Goal: Task Accomplishment & Management: Use online tool/utility

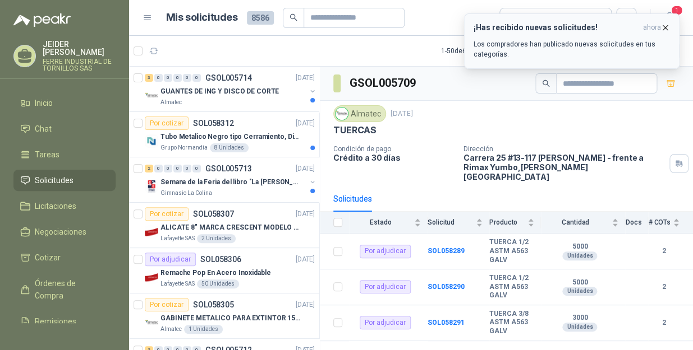
click at [666, 26] on icon "button" at bounding box center [665, 27] width 4 height 4
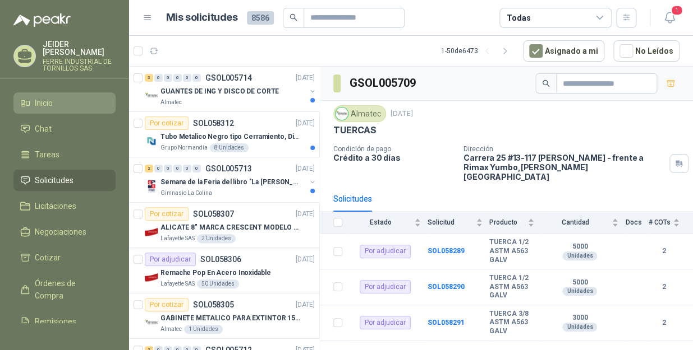
click at [61, 98] on li "Inicio" at bounding box center [64, 103] width 89 height 12
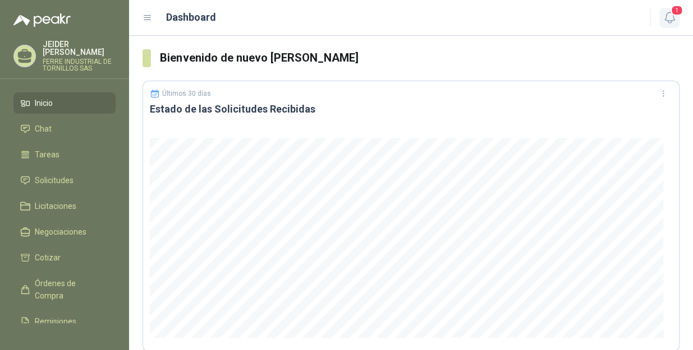
click at [667, 21] on icon "button" at bounding box center [669, 17] width 10 height 11
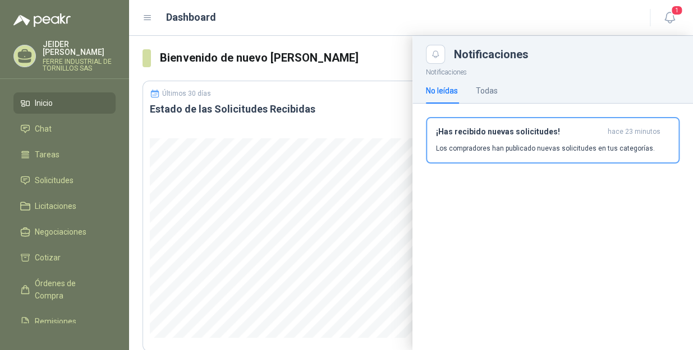
click at [422, 19] on div "Dashboard" at bounding box center [388, 18] width 493 height 16
click at [61, 174] on span "Solicitudes" at bounding box center [54, 180] width 39 height 12
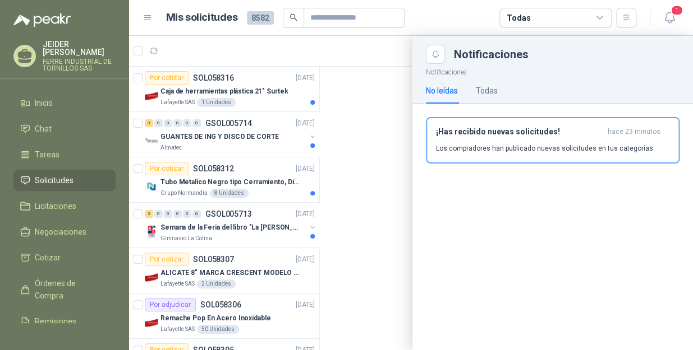
click at [265, 101] on div at bounding box center [411, 193] width 564 height 315
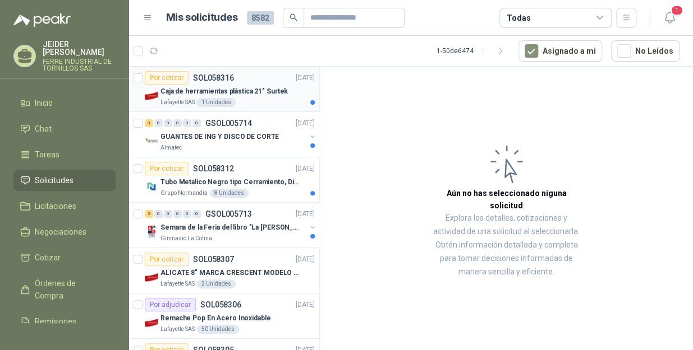
click at [264, 101] on div "Lafayette SAS 1 Unidades" at bounding box center [237, 102] width 154 height 9
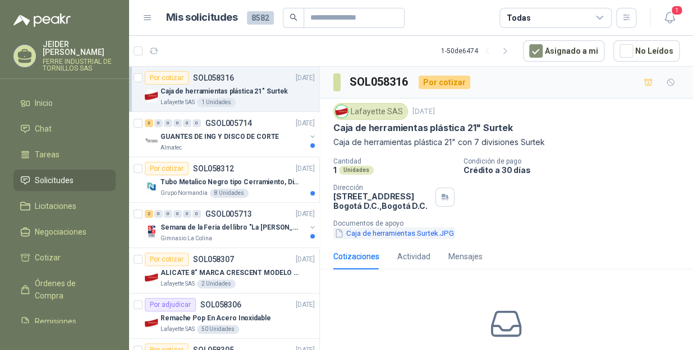
click at [387, 238] on button "Caja de herramientas Surtek.JPG" at bounding box center [394, 234] width 122 height 12
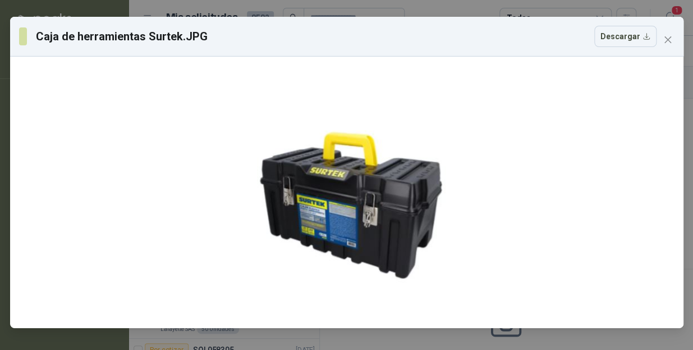
click at [433, 15] on div "Caja de herramientas Surtek.JPG Descargar" at bounding box center [346, 175] width 693 height 350
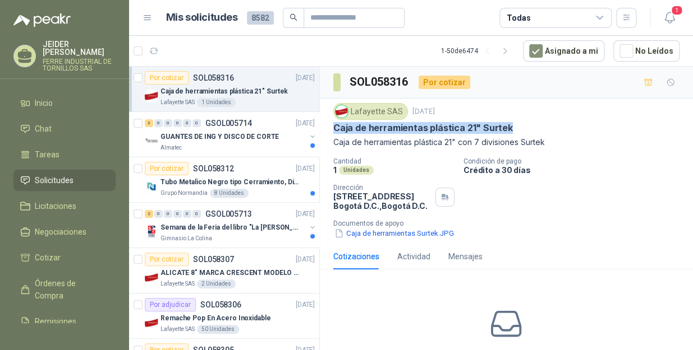
drag, startPoint x: 512, startPoint y: 133, endPoint x: 329, endPoint y: 123, distance: 183.1
click at [329, 123] on div "Lafayette SAS 2 oct, 2025 Caja de herramientas plástica 21" Surtek Caja de herr…" at bounding box center [506, 171] width 373 height 145
copy p "Caja de herramientas plástica 21" Surtek"
click at [594, 142] on p "Caja de herramientas plástica 21" con 7 divisiones Surtek" at bounding box center [506, 142] width 346 height 12
drag, startPoint x: 532, startPoint y: 123, endPoint x: 333, endPoint y: 130, distance: 199.8
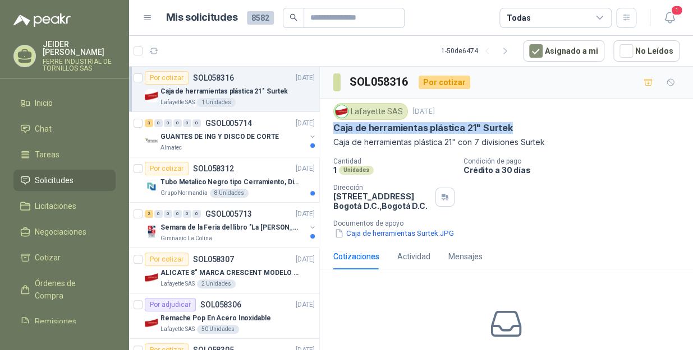
click at [333, 130] on div "Caja de herramientas plástica 21" Surtek" at bounding box center [506, 128] width 346 height 12
copy p "Caja de herramientas plástica 21" Surtek"
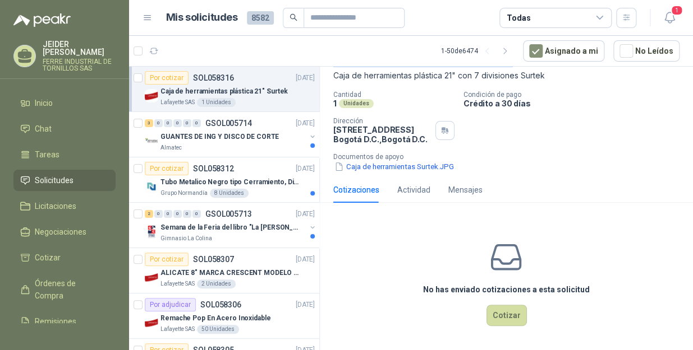
drag, startPoint x: 498, startPoint y: 308, endPoint x: 0, endPoint y: 140, distance: 525.4
click at [499, 308] on button "Cotizar" at bounding box center [506, 315] width 40 height 21
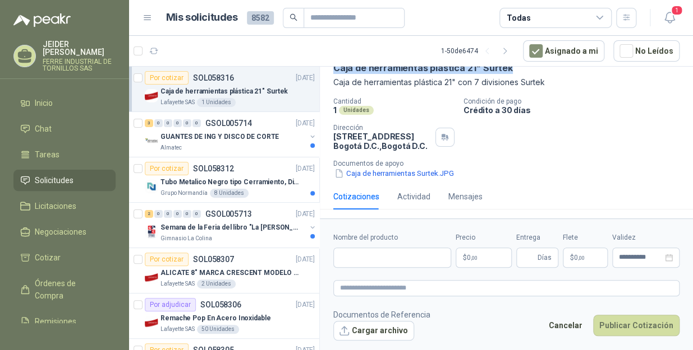
scroll to position [61, 0]
copy p "Caja de herramientas plástica 21" Surtek"
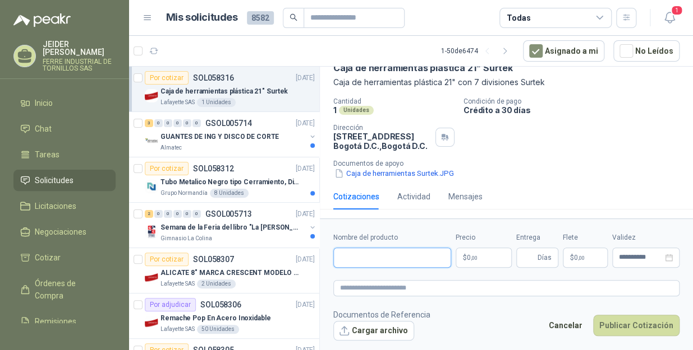
click at [383, 265] on input "Nombre del producto" at bounding box center [392, 258] width 118 height 20
paste input "**********"
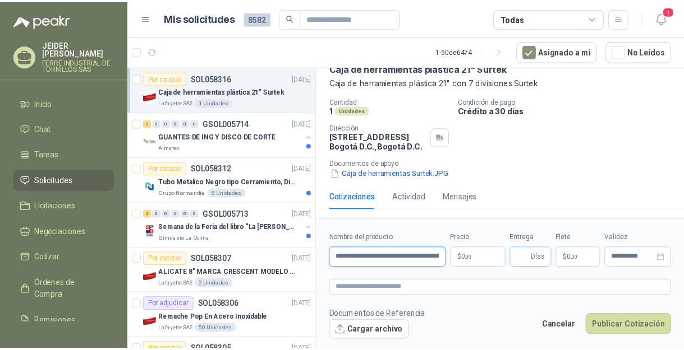
scroll to position [0, 17]
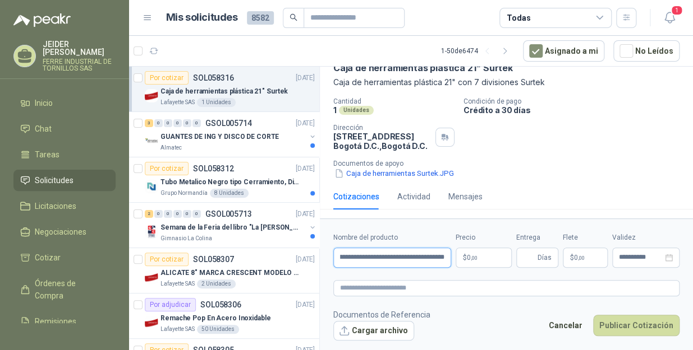
type input "**********"
click at [480, 255] on body "JEIDER VARGAS FERRE INDUSTRIAL DE TORNILLOS SAS Inicio Chat Tareas Solicitudes …" at bounding box center [346, 175] width 693 height 350
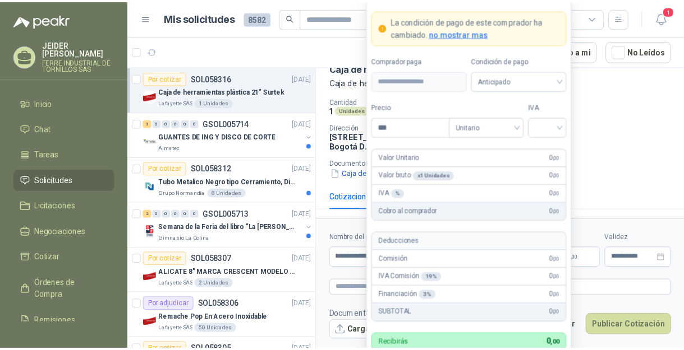
scroll to position [68, 0]
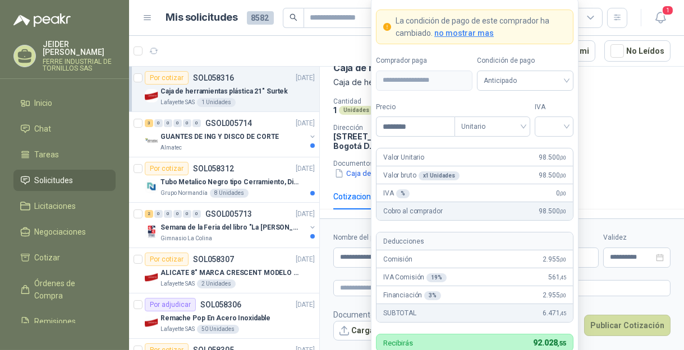
type input "********"
drag, startPoint x: 555, startPoint y: 127, endPoint x: 556, endPoint y: 140, distance: 12.9
click at [556, 127] on input "search" at bounding box center [553, 125] width 25 height 17
click at [555, 147] on div "19%" at bounding box center [553, 150] width 21 height 12
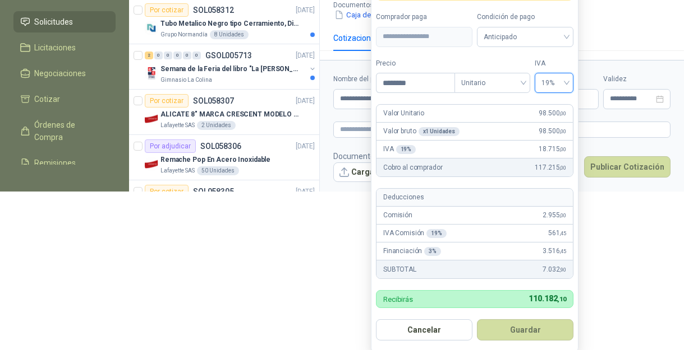
click at [542, 331] on button "Guardar" at bounding box center [525, 330] width 96 height 21
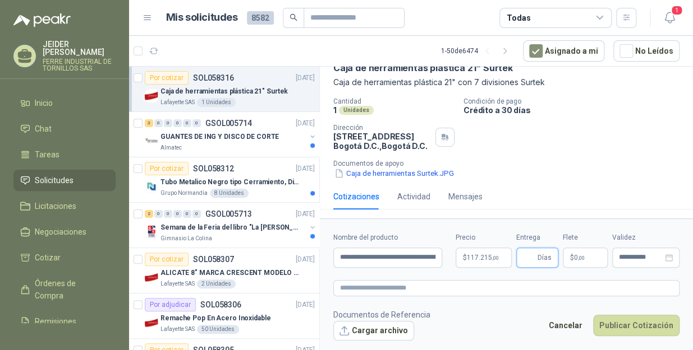
scroll to position [61, 0]
type input "*"
click at [588, 259] on p "$ 0 ,00" at bounding box center [584, 258] width 45 height 20
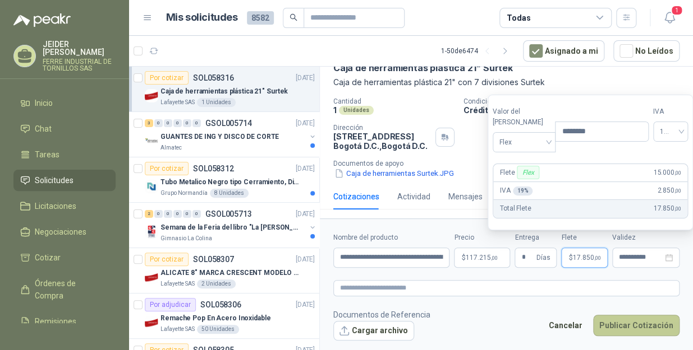
type input "********"
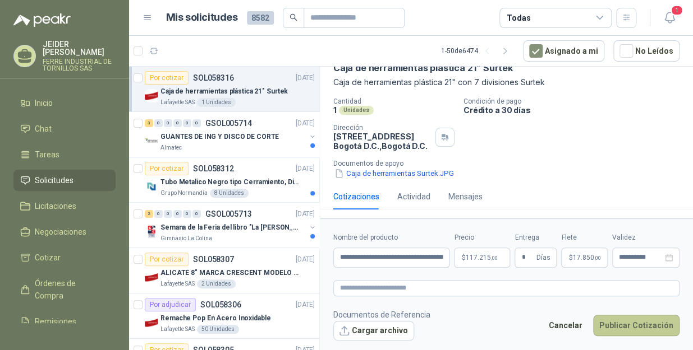
click at [642, 335] on button "Publicar Cotización" at bounding box center [636, 325] width 86 height 21
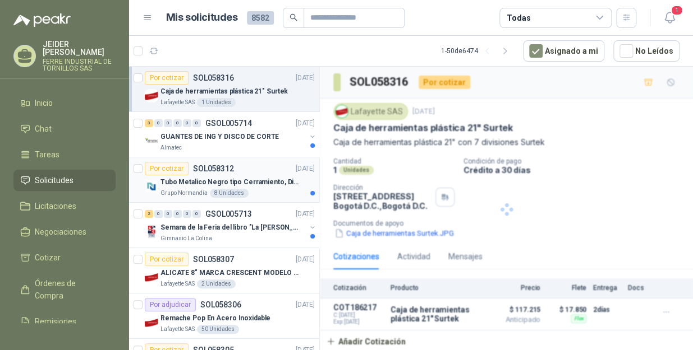
scroll to position [0, 0]
click at [191, 144] on div "Almatec" at bounding box center [232, 148] width 145 height 9
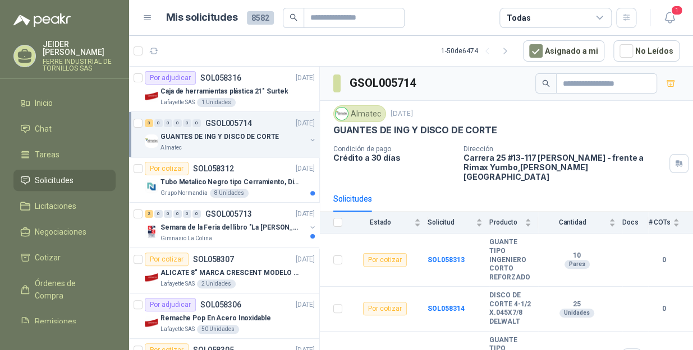
scroll to position [29, 0]
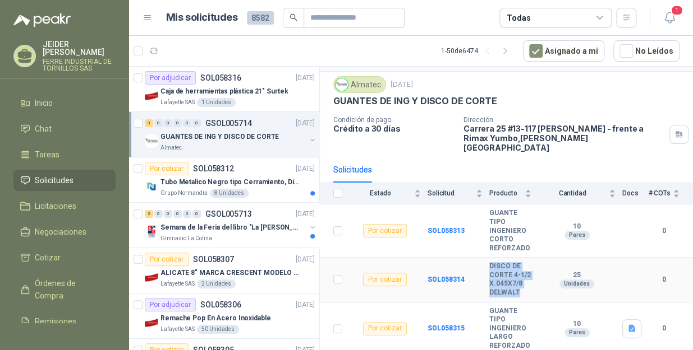
drag, startPoint x: 520, startPoint y: 291, endPoint x: 480, endPoint y: 263, distance: 49.2
click at [480, 263] on tr "Por cotizar SOL058314 DISCO DE CORTE 4-1/2 X.045X7/8 DELWALT 25 Unidades 0" at bounding box center [506, 280] width 373 height 44
copy tr "DISCO DE CORTE 4-1/2 X.045X7/8 DELWALT"
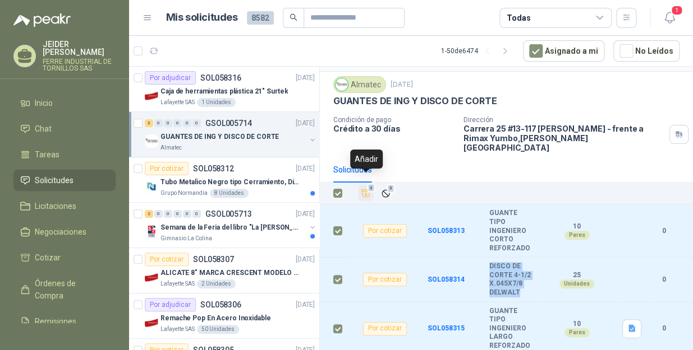
click at [362, 190] on icon "Añadir" at bounding box center [366, 193] width 8 height 7
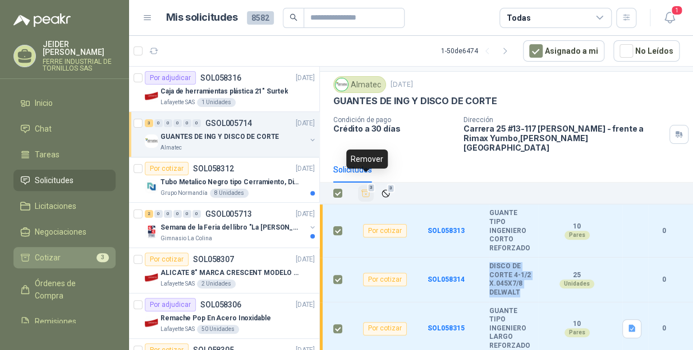
click at [61, 247] on link "Cotizar 3" at bounding box center [64, 257] width 102 height 21
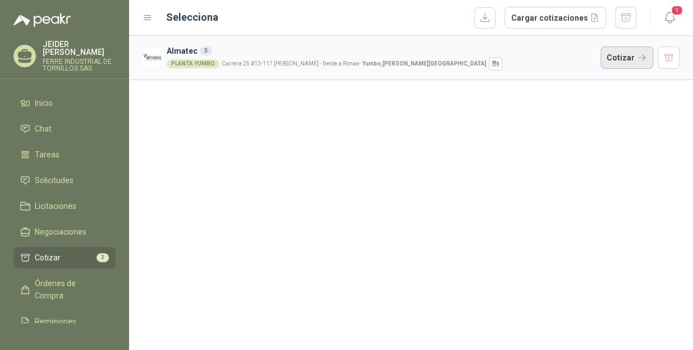
click at [613, 58] on button "Cotizar" at bounding box center [626, 58] width 53 height 22
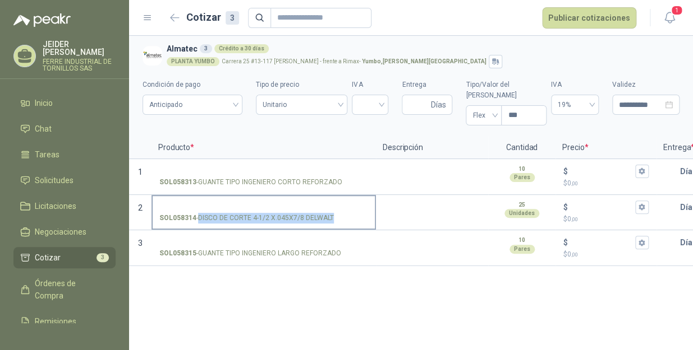
drag, startPoint x: 199, startPoint y: 207, endPoint x: 331, endPoint y: 213, distance: 132.5
click at [331, 213] on label "SOL058314 - DISCO DE CORTE 4-1/2 X.045X7/8 DELWALT" at bounding box center [264, 212] width 222 height 32
copy p "DISCO DE CORTE 4-1/2 X.045X7/8 DELWALT"
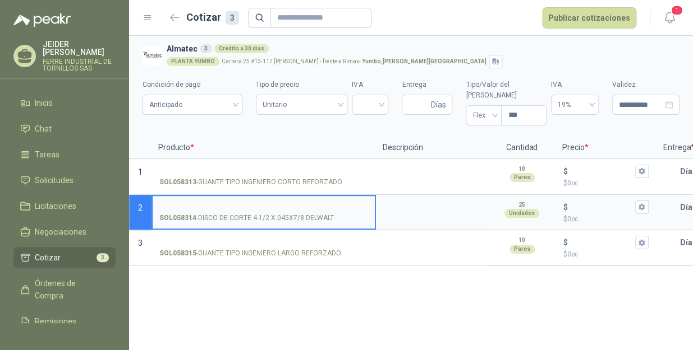
click at [287, 204] on input "SOL058314 - DISCO DE CORTE 4-1/2 X.045X7/8 DELWALT" at bounding box center [263, 208] width 209 height 8
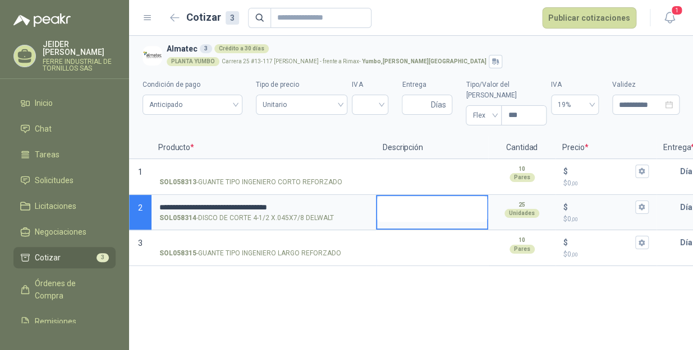
click at [400, 203] on textarea at bounding box center [432, 209] width 110 height 26
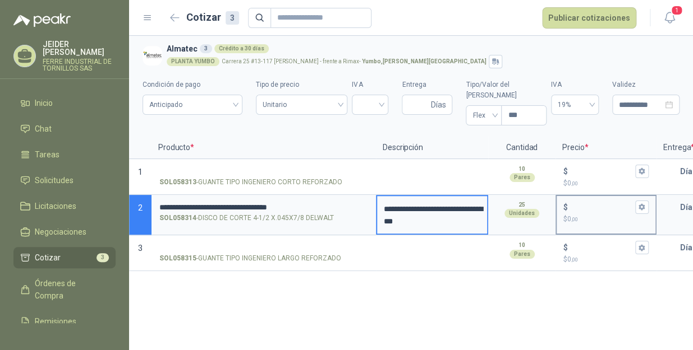
drag, startPoint x: 576, startPoint y: 196, endPoint x: 599, endPoint y: 196, distance: 23.6
click at [576, 203] on input "$ $ 0 ,00" at bounding box center [601, 207] width 63 height 8
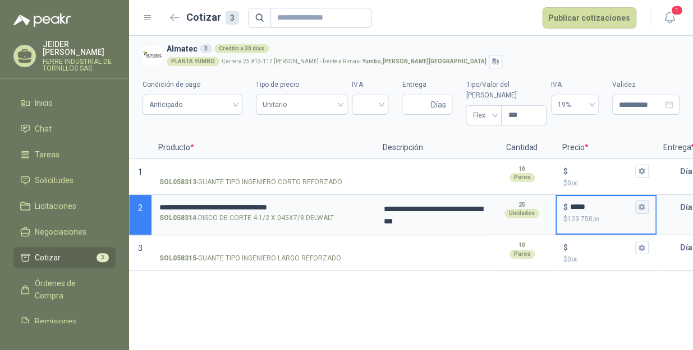
type input "*****"
click at [640, 201] on button "$ ***** $ 123.750 ,00" at bounding box center [641, 207] width 13 height 13
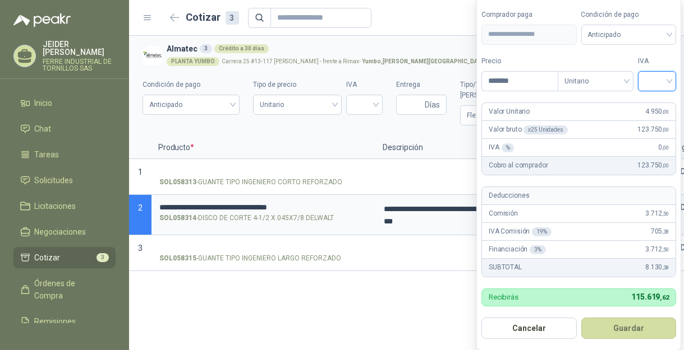
drag, startPoint x: 661, startPoint y: 83, endPoint x: 664, endPoint y: 104, distance: 20.9
click at [662, 82] on input "search" at bounding box center [656, 80] width 25 height 17
click at [663, 105] on div "19%" at bounding box center [659, 105] width 21 height 12
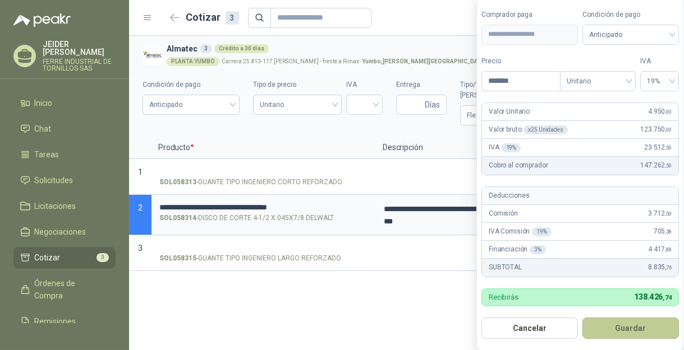
click at [638, 330] on button "Guardar" at bounding box center [630, 328] width 96 height 21
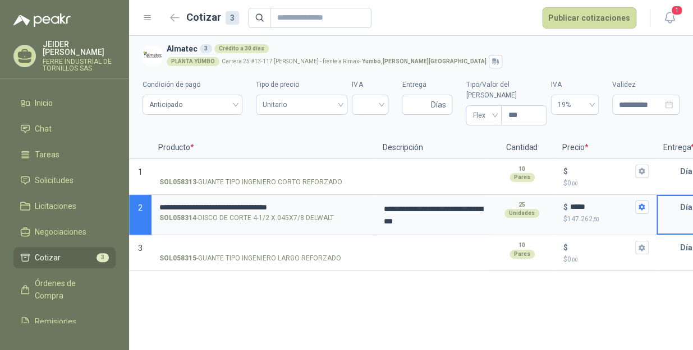
click at [667, 200] on input "text" at bounding box center [668, 207] width 22 height 22
type input "*"
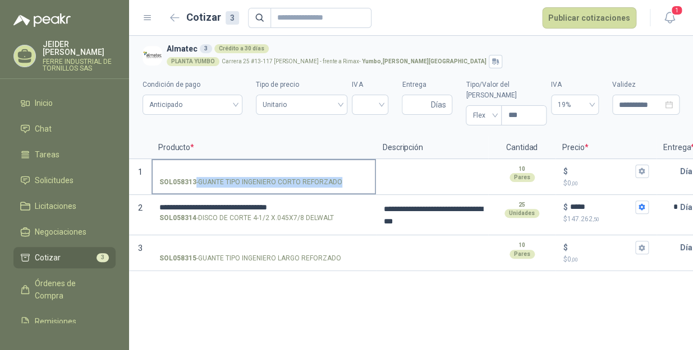
drag, startPoint x: 342, startPoint y: 171, endPoint x: 354, endPoint y: 179, distance: 14.5
click at [354, 179] on label "SOL058313 - GUANTE TIPO INGENIERO CORTO REFORZADO" at bounding box center [264, 176] width 222 height 32
copy p "- GUANTE TIPO INGENIERO CORTO REFORZADO"
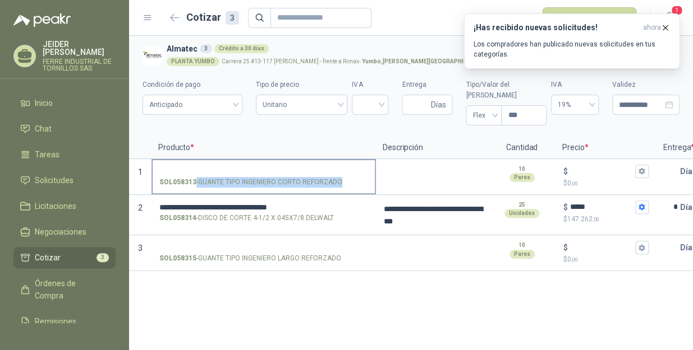
copy p "- GUANTE TIPO INGENIERO CORTO REFORZADO"
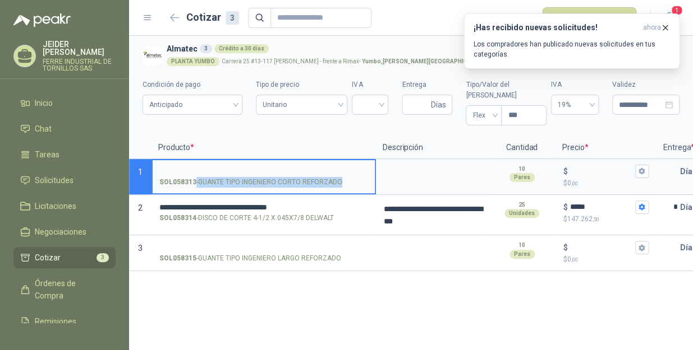
click at [262, 168] on input "SOL058313 - GUANTE TIPO INGENIERO CORTO REFORZADO" at bounding box center [263, 172] width 209 height 8
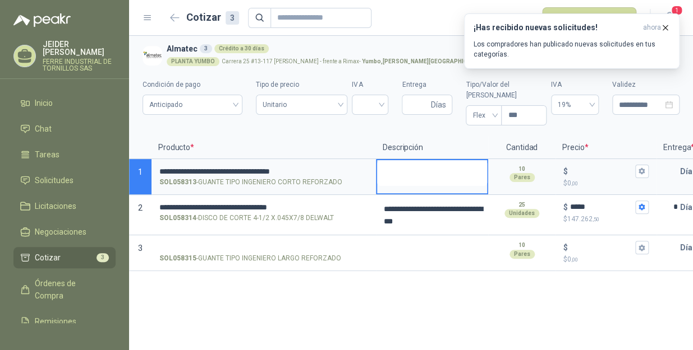
click at [445, 170] on textarea at bounding box center [432, 173] width 110 height 26
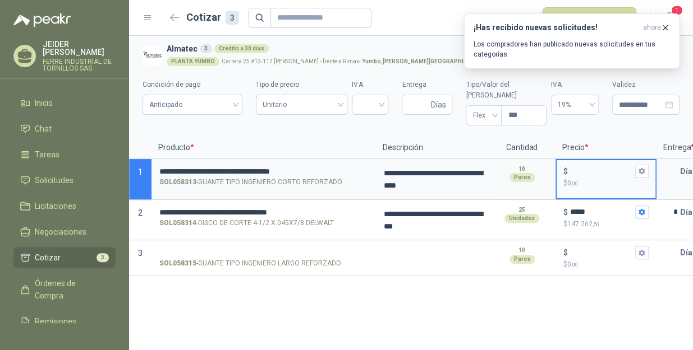
click at [593, 167] on input "$ $ 0 ,00" at bounding box center [601, 171] width 63 height 8
type input "*****"
click at [639, 165] on button "$ ***** $ 90.000 ,00" at bounding box center [641, 171] width 13 height 13
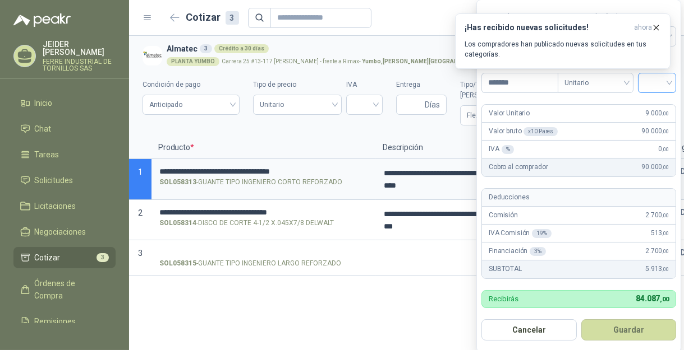
click at [662, 82] on input "search" at bounding box center [656, 81] width 25 height 17
drag, startPoint x: 657, startPoint y: 107, endPoint x: 661, endPoint y: 123, distance: 17.3
click at [658, 107] on div "19%" at bounding box center [659, 106] width 21 height 12
click at [644, 335] on button "Guardar" at bounding box center [630, 330] width 96 height 21
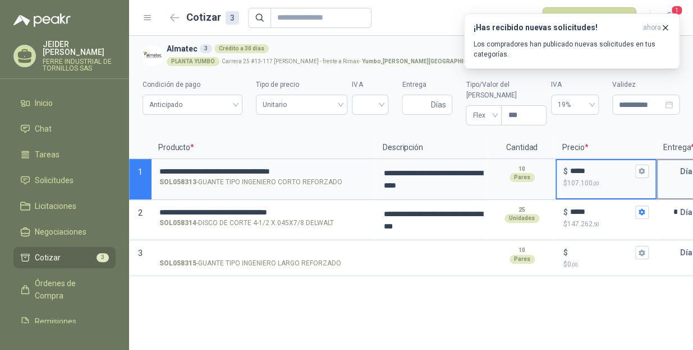
click at [672, 160] on input "text" at bounding box center [668, 171] width 22 height 22
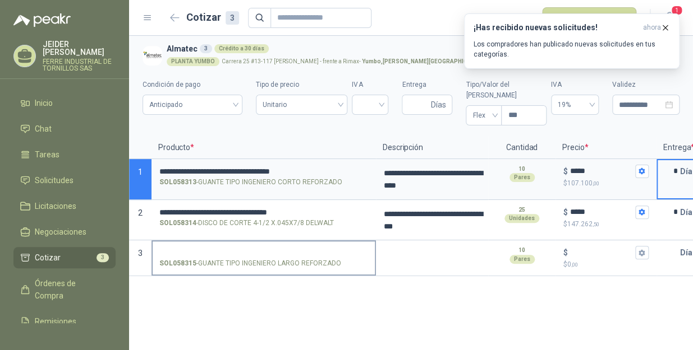
type input "*"
drag, startPoint x: 350, startPoint y: 256, endPoint x: 339, endPoint y: 253, distance: 11.6
click at [339, 259] on div "SOL058315 - GUANTE TIPO INGENIERO LARGO REFORZADO" at bounding box center [263, 264] width 209 height 11
click at [339, 253] on input "SOL058315 - GUANTE TIPO INGENIERO LARGO REFORZADO" at bounding box center [263, 253] width 209 height 8
click at [339, 259] on div "SOL058315 - GUANTE TIPO INGENIERO LARGO REFORZADO" at bounding box center [263, 264] width 209 height 11
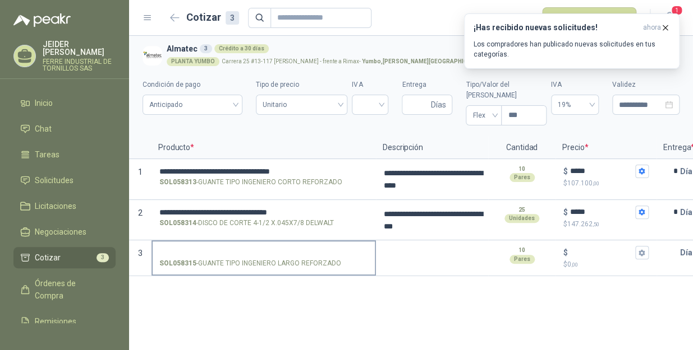
click at [339, 255] on input "SOL058315 - GUANTE TIPO INGENIERO LARGO REFORZADO" at bounding box center [263, 253] width 209 height 8
drag, startPoint x: 198, startPoint y: 251, endPoint x: 338, endPoint y: 252, distance: 140.2
click at [338, 259] on p "SOL058315 - GUANTE TIPO INGENIERO LARGO REFORZADO" at bounding box center [250, 264] width 182 height 11
copy p "GUANTE TIPO INGENIERO LARGO REFORZADO"
click at [276, 249] on input "SOL058315 - GUANTE TIPO INGENIERO LARGO REFORZADO" at bounding box center [263, 253] width 209 height 8
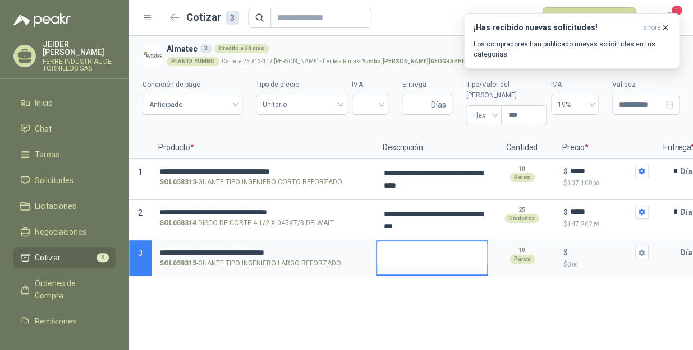
click at [410, 248] on textarea at bounding box center [432, 255] width 110 height 26
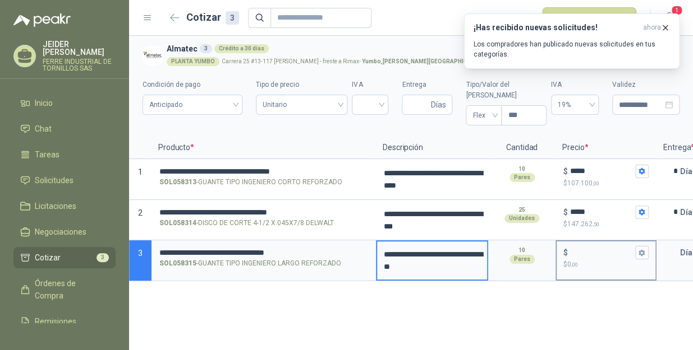
click at [582, 249] on input "$ $ 0 ,00" at bounding box center [601, 253] width 63 height 8
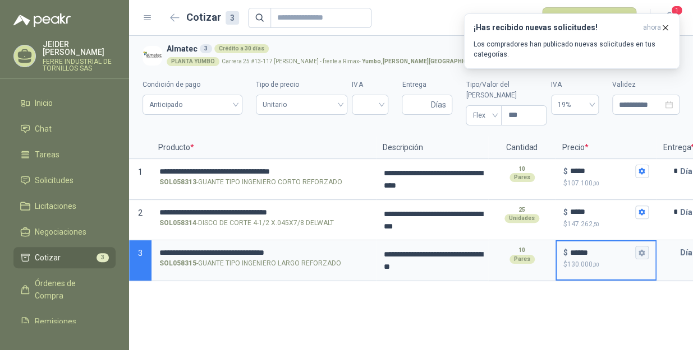
type input "******"
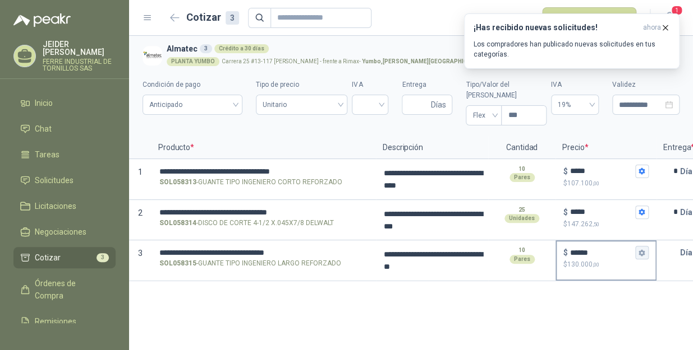
click at [642, 250] on icon "button" at bounding box center [641, 253] width 7 height 7
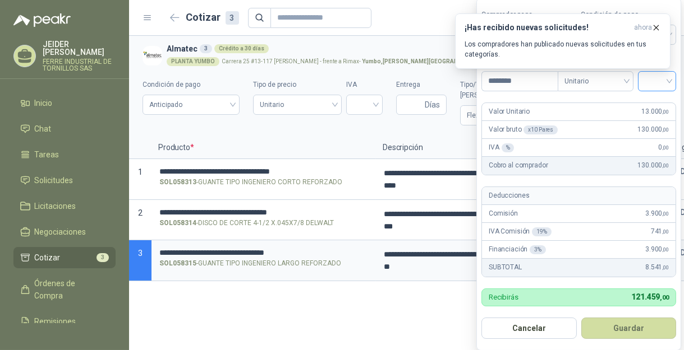
click at [659, 79] on input "search" at bounding box center [656, 80] width 25 height 17
click at [656, 100] on div "19%" at bounding box center [659, 105] width 21 height 12
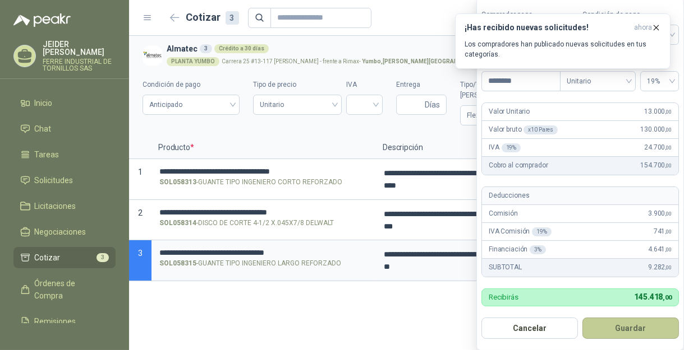
click at [636, 325] on button "Guardar" at bounding box center [630, 328] width 96 height 21
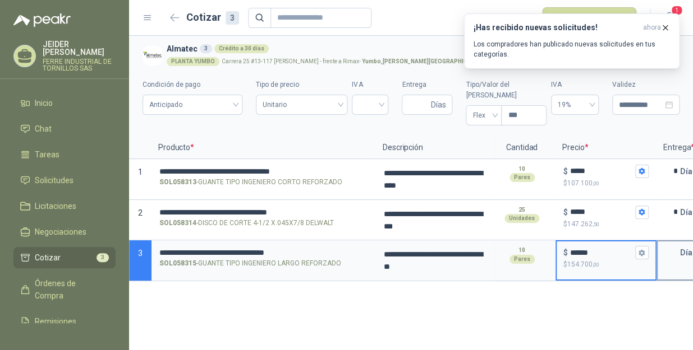
click at [661, 242] on input "text" at bounding box center [668, 253] width 22 height 22
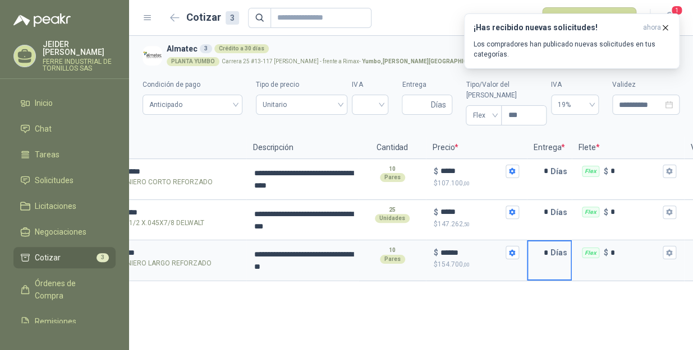
scroll to position [0, 130]
type input "*"
click at [447, 249] on input "******" at bounding box center [471, 253] width 63 height 8
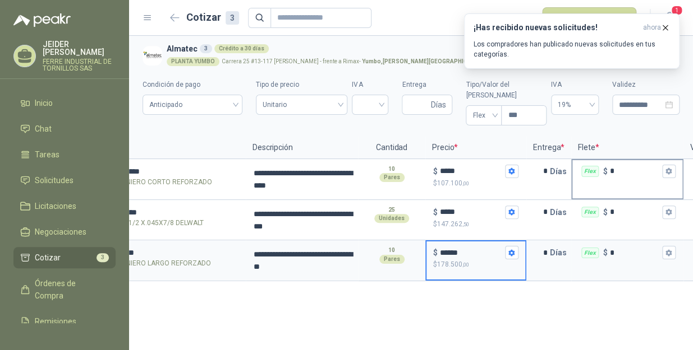
type input "******"
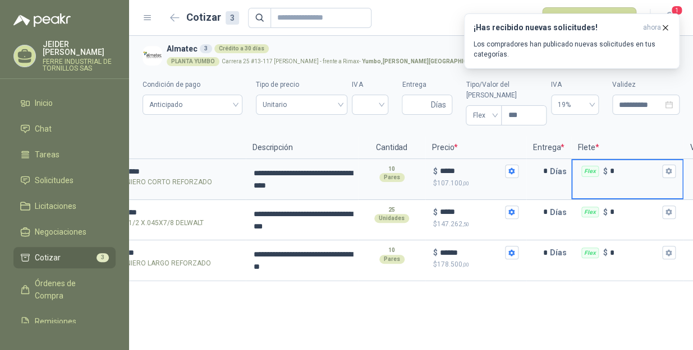
click at [623, 167] on input "*" at bounding box center [635, 171] width 50 height 8
type input "******"
click at [622, 208] on input "*" at bounding box center [635, 212] width 50 height 8
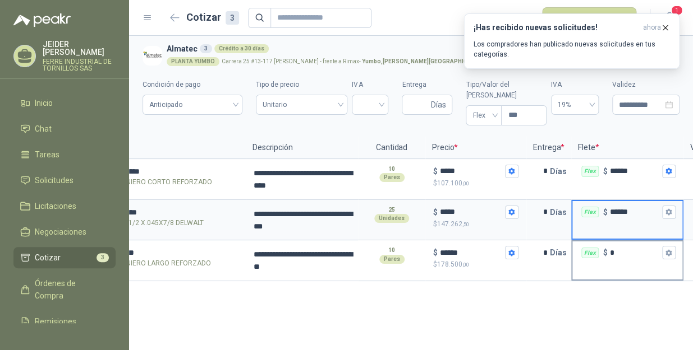
type input "******"
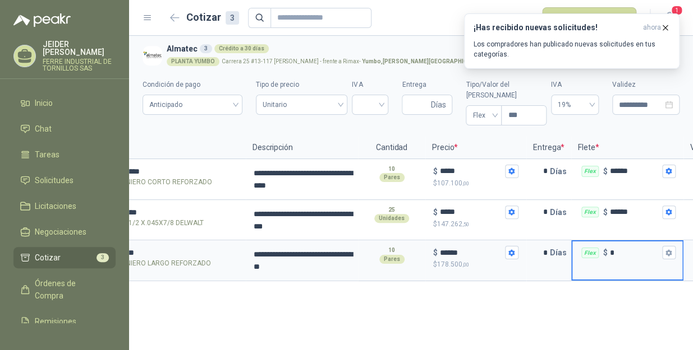
click at [624, 249] on input "*" at bounding box center [635, 253] width 50 height 8
type input "******"
click at [665, 29] on icon "button" at bounding box center [665, 28] width 10 height 10
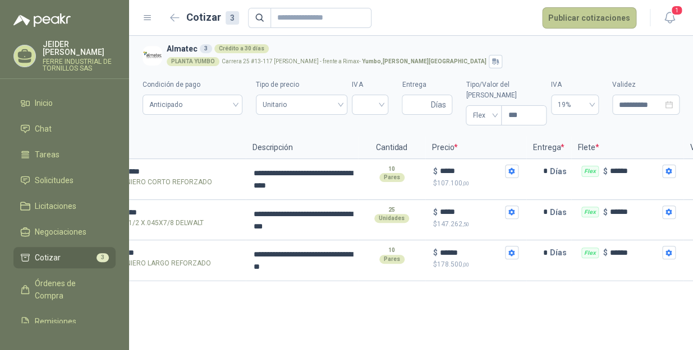
click at [592, 16] on button "Publicar cotizaciones" at bounding box center [589, 17] width 94 height 21
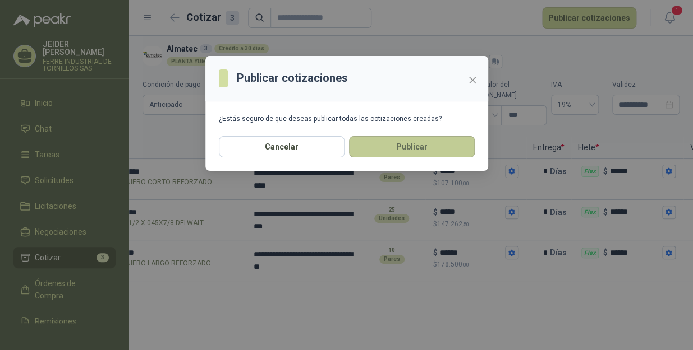
click at [438, 141] on button "Publicar" at bounding box center [412, 146] width 126 height 21
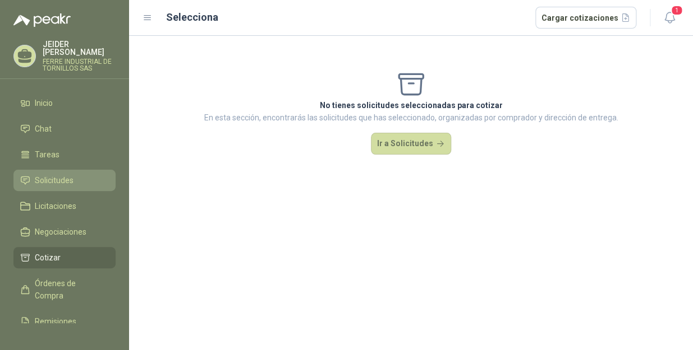
click at [64, 174] on span "Solicitudes" at bounding box center [54, 180] width 39 height 12
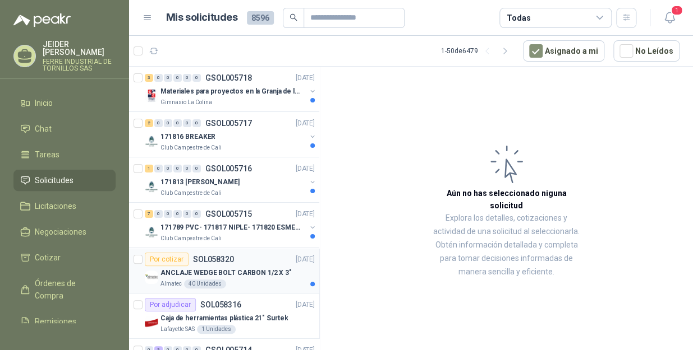
click at [260, 283] on div "Almatec 40 Unidades" at bounding box center [237, 284] width 154 height 9
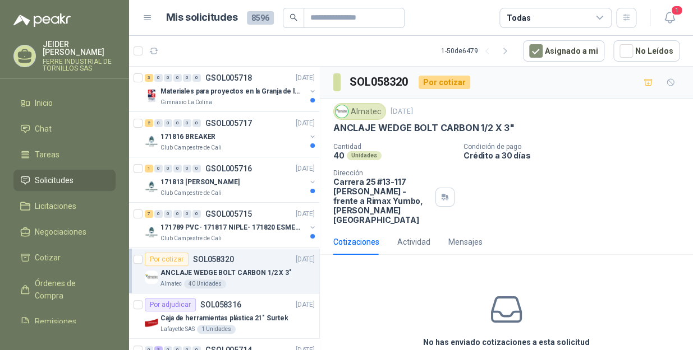
click at [533, 154] on p "Crédito a 30 días" at bounding box center [575, 156] width 225 height 10
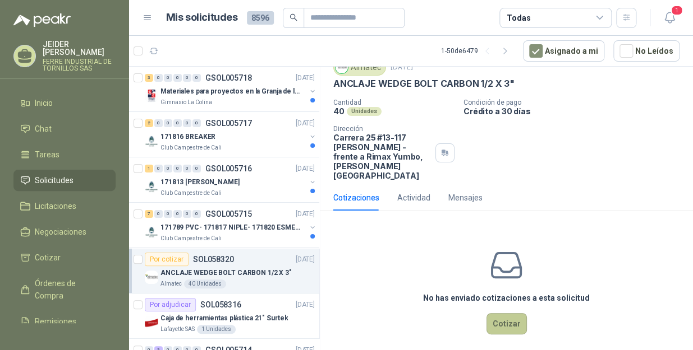
click at [500, 322] on button "Cotizar" at bounding box center [506, 323] width 40 height 21
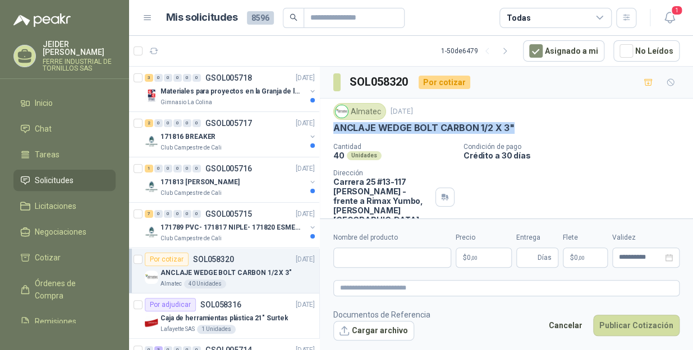
drag, startPoint x: 523, startPoint y: 132, endPoint x: 334, endPoint y: 139, distance: 188.6
click at [334, 139] on div "Almatec 2 oct, 2025 ANCLAJE WEDGE BOLT CARBON 1/2 X 3" Cantidad 40 Unidades Con…" at bounding box center [506, 164] width 346 height 122
copy p
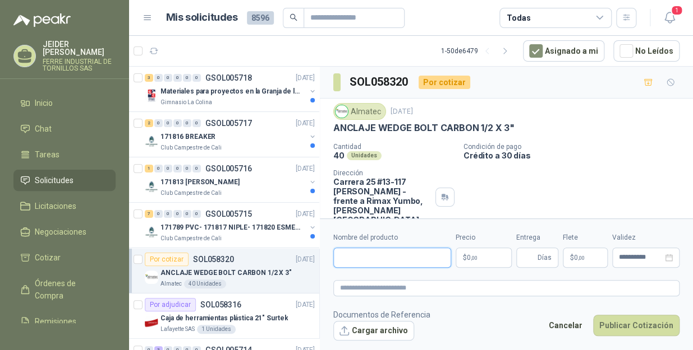
click at [362, 259] on input "Nombre del producto" at bounding box center [392, 258] width 118 height 20
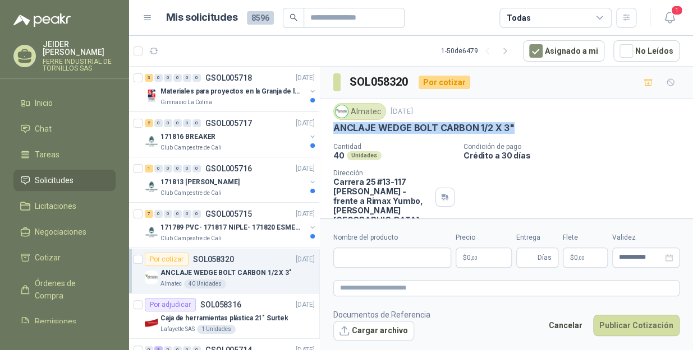
drag, startPoint x: 520, startPoint y: 124, endPoint x: 329, endPoint y: 126, distance: 190.7
click at [329, 126] on div "Almatec 2 oct, 2025 ANCLAJE WEDGE BOLT CARBON 1/2 X 3" Cantidad 40 Unidades Con…" at bounding box center [506, 164] width 373 height 131
copy p "ANCLAJE WEDGE BOLT CARBON 1/2 X 3""
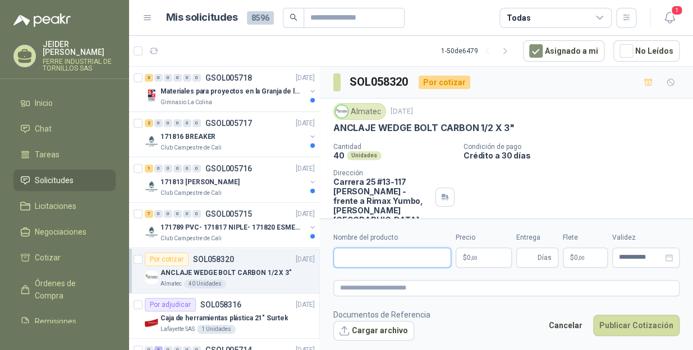
click at [364, 253] on input "Nombre del producto" at bounding box center [392, 258] width 118 height 20
paste input "**********"
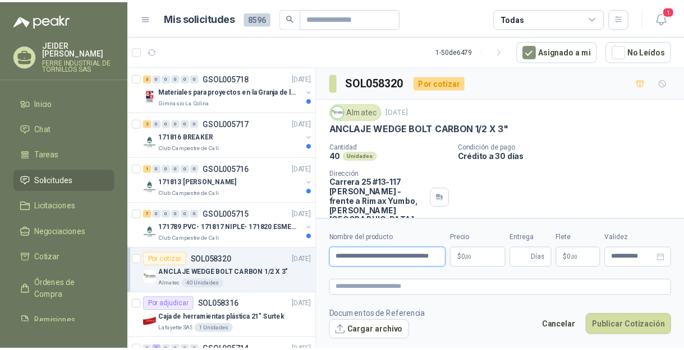
scroll to position [0, 20]
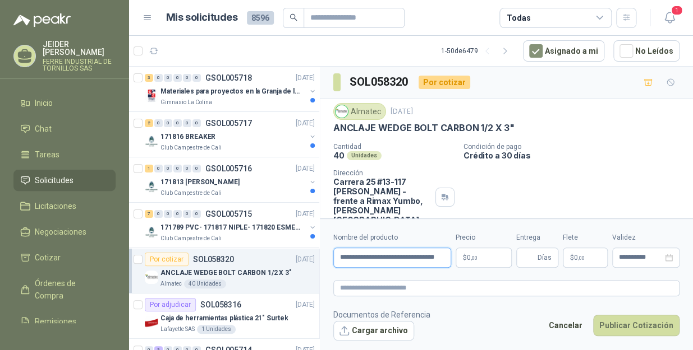
type input "**********"
click at [479, 258] on body "JEIDER VARGAS FERRE INDUSTRIAL DE TORNILLOS SAS Inicio Chat Tareas Solicitudes …" at bounding box center [346, 175] width 693 height 350
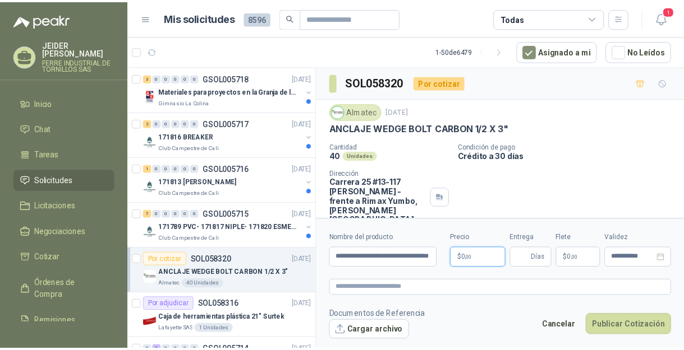
scroll to position [0, 0]
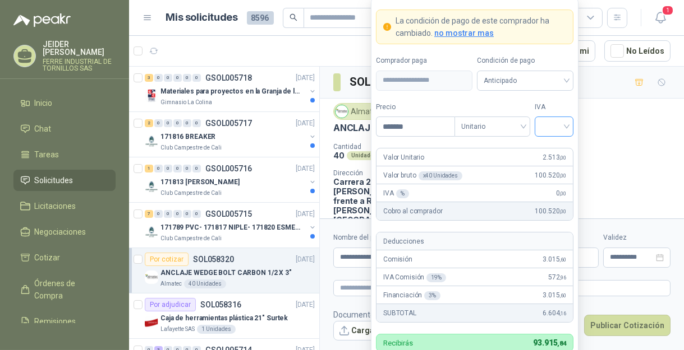
type input "*******"
click at [559, 131] on input "search" at bounding box center [553, 125] width 25 height 17
click at [556, 152] on div "19%" at bounding box center [553, 150] width 21 height 12
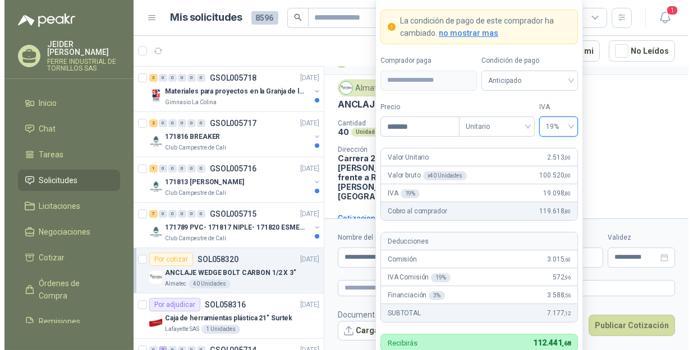
scroll to position [36, 0]
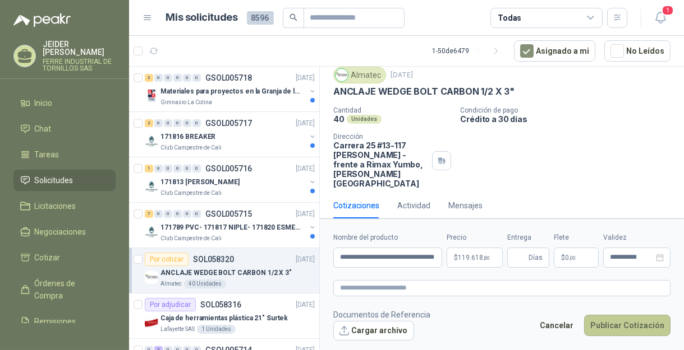
click at [622, 329] on button "Publicar Cotización" at bounding box center [627, 325] width 86 height 21
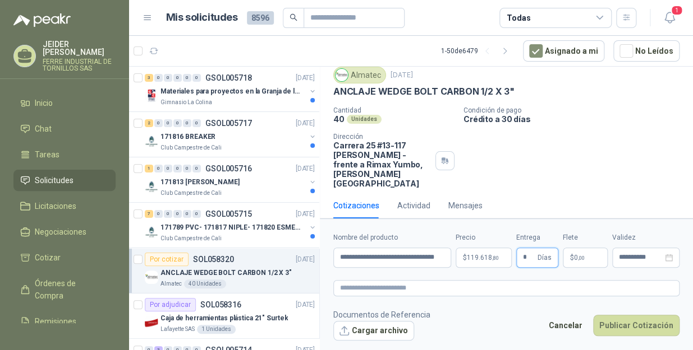
type input "*"
click at [574, 257] on span "0 ,00" at bounding box center [579, 258] width 11 height 7
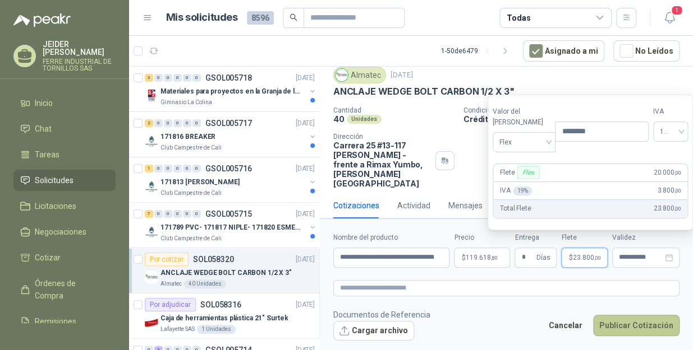
type input "********"
click at [636, 327] on button "Publicar Cotización" at bounding box center [636, 325] width 86 height 21
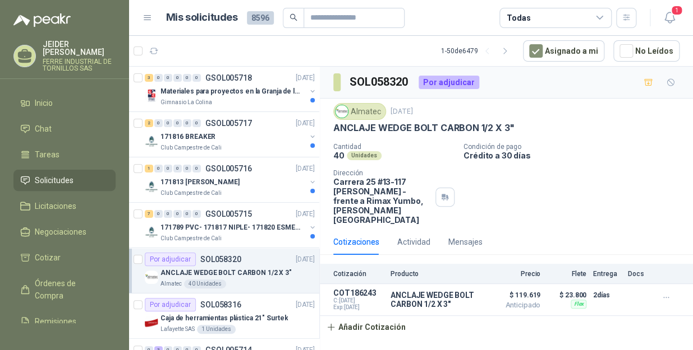
scroll to position [0, 0]
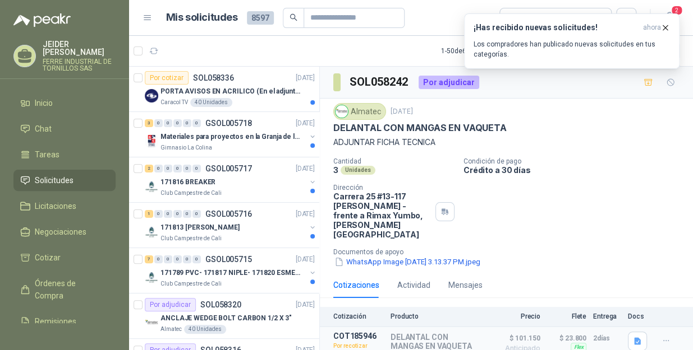
click at [387, 52] on article "1 - 50 de 6480 Asignado a mi No Leídos" at bounding box center [411, 51] width 564 height 30
click at [668, 24] on icon "button" at bounding box center [665, 28] width 10 height 10
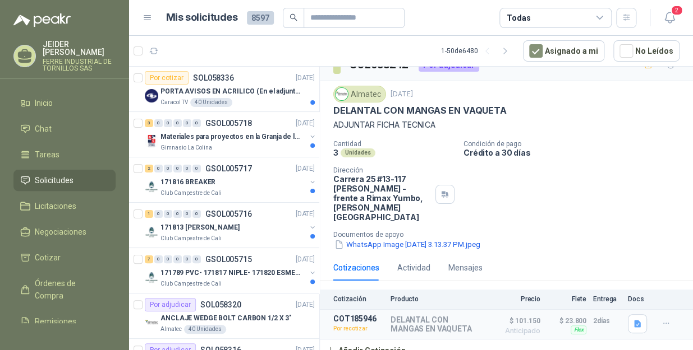
scroll to position [25, 0]
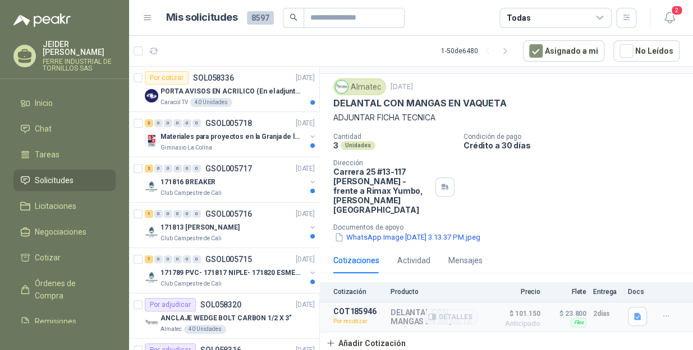
drag, startPoint x: 353, startPoint y: 314, endPoint x: 366, endPoint y: 314, distance: 12.3
click at [366, 316] on p "Por recotizar" at bounding box center [358, 321] width 50 height 11
drag, startPoint x: 366, startPoint y: 314, endPoint x: 454, endPoint y: 312, distance: 88.1
click at [454, 312] on button "Detalles" at bounding box center [451, 317] width 53 height 15
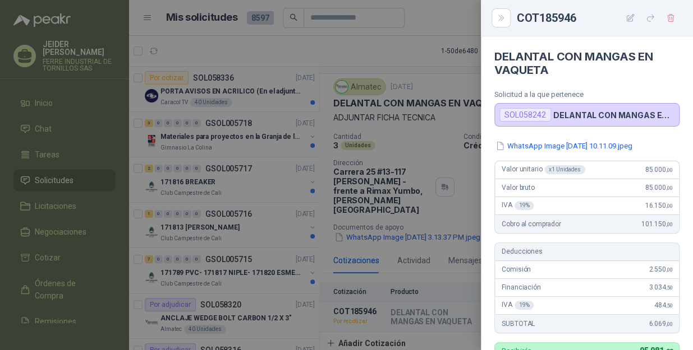
scroll to position [0, 0]
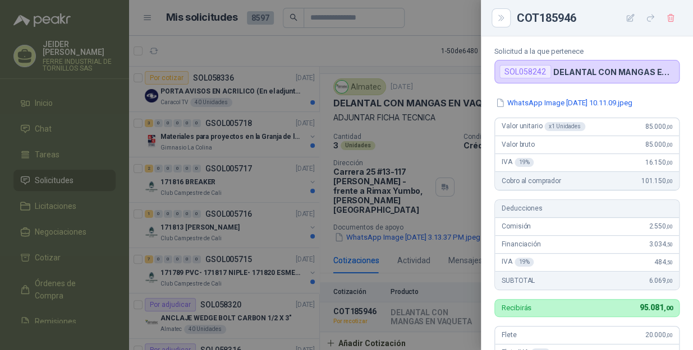
click at [449, 16] on div at bounding box center [346, 175] width 693 height 350
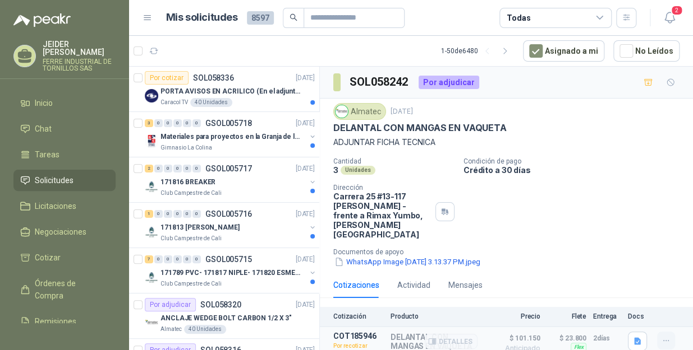
click at [661, 336] on icon "button" at bounding box center [666, 341] width 10 height 10
click at [654, 310] on button "Re-cotizar" at bounding box center [643, 308] width 90 height 18
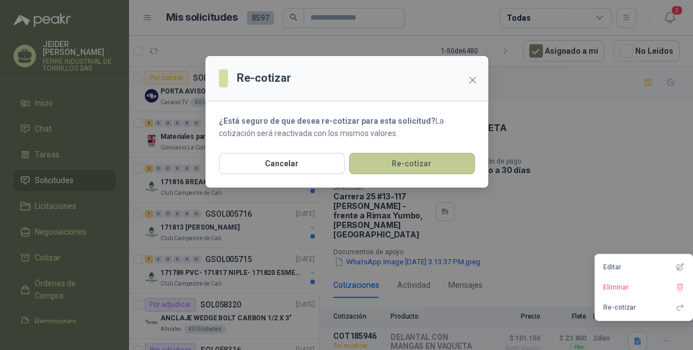
click at [425, 164] on button "Re-cotizar" at bounding box center [412, 163] width 126 height 21
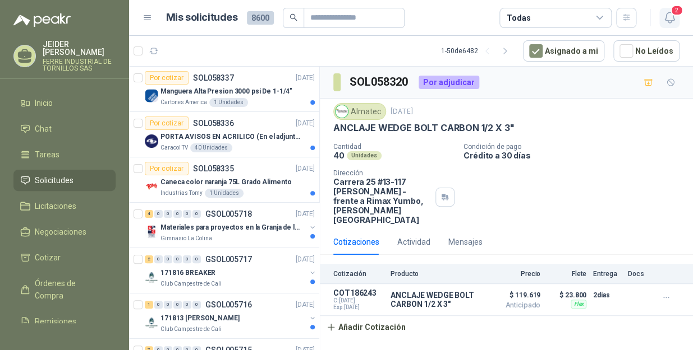
click at [665, 16] on icon "button" at bounding box center [669, 18] width 14 height 14
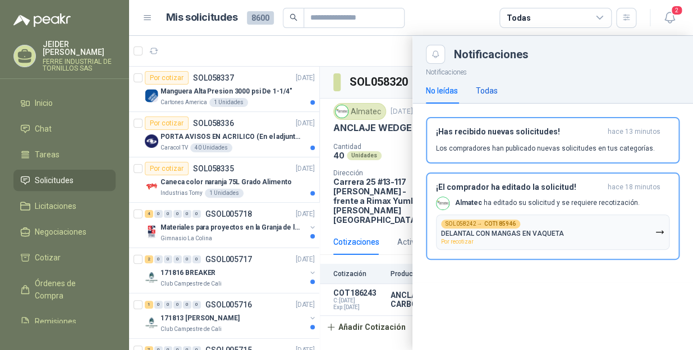
click at [495, 87] on div "Todas" at bounding box center [487, 91] width 22 height 12
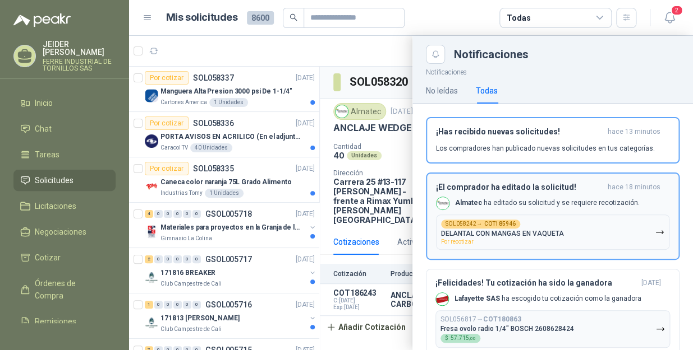
click at [581, 183] on h3 "¡El comprador ha editado la solicitud!" at bounding box center [519, 188] width 167 height 10
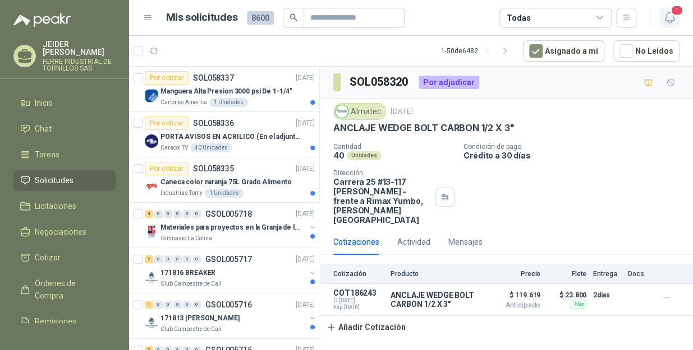
click at [675, 12] on span "1" at bounding box center [676, 10] width 12 height 11
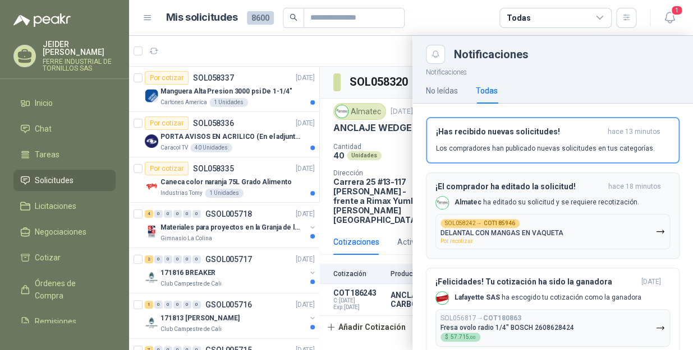
click at [522, 202] on p "Almatec ha editado su solicitud y se requiere recotización." at bounding box center [546, 203] width 184 height 10
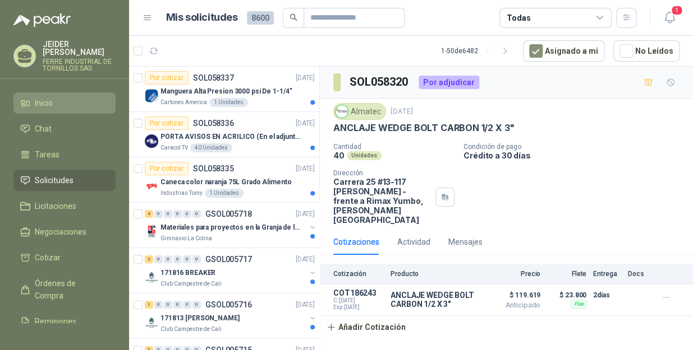
click at [63, 102] on link "Inicio" at bounding box center [64, 103] width 102 height 21
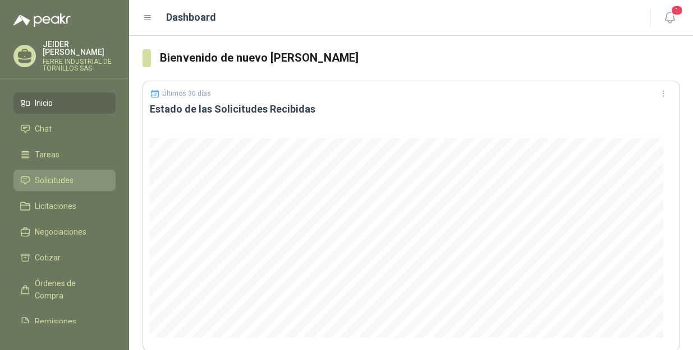
click at [59, 178] on span "Solicitudes" at bounding box center [54, 180] width 39 height 12
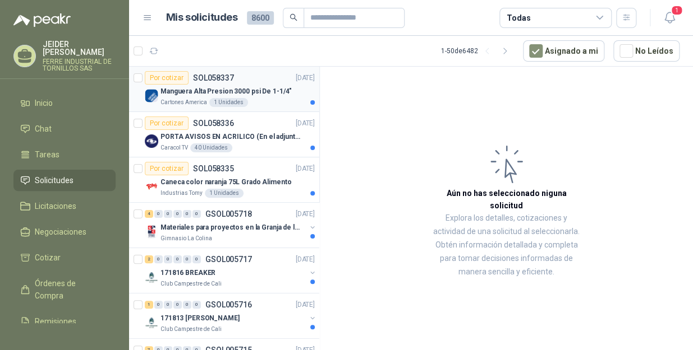
click at [280, 94] on p "Manguera Alta Presion 3000 psi De 1-1/4"" at bounding box center [225, 91] width 131 height 11
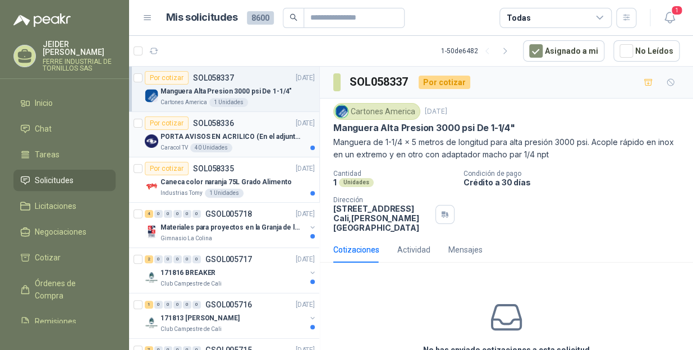
click at [232, 140] on p "PORTA AVISOS EN ACRILICO (En el adjunto mas informacion)" at bounding box center [230, 137] width 140 height 11
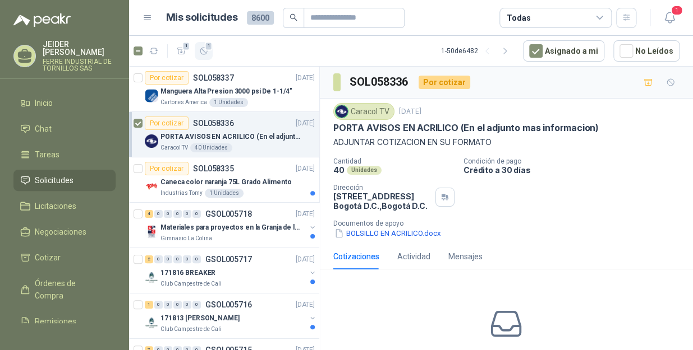
click at [204, 57] on button "1" at bounding box center [204, 51] width 18 height 18
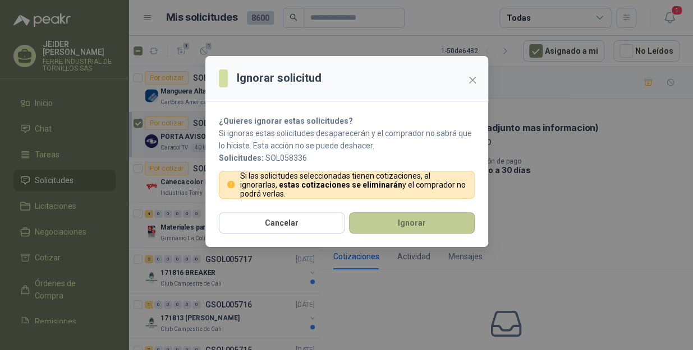
click at [377, 227] on button "Ignorar" at bounding box center [412, 223] width 126 height 21
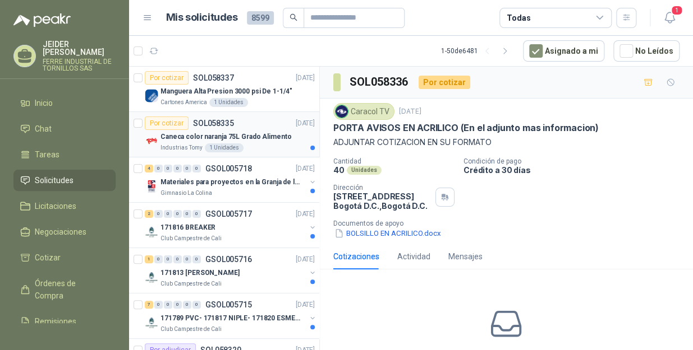
click at [256, 132] on p "Caneca color naranja 75L Grado Alimento" at bounding box center [225, 137] width 131 height 11
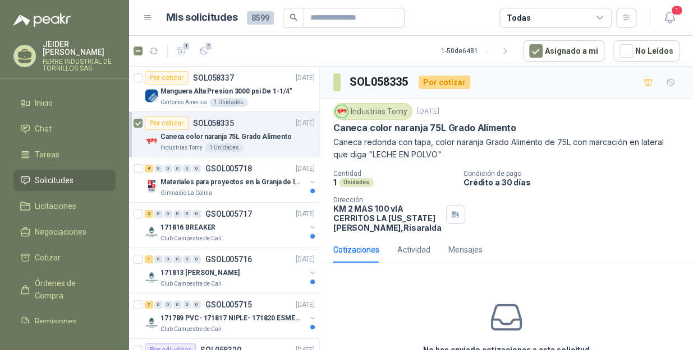
click at [208, 61] on article "1 1 1 - 50 de 6481 Asignado a mi No Leídos" at bounding box center [411, 51] width 564 height 30
click at [206, 54] on icon "button" at bounding box center [204, 52] width 10 height 10
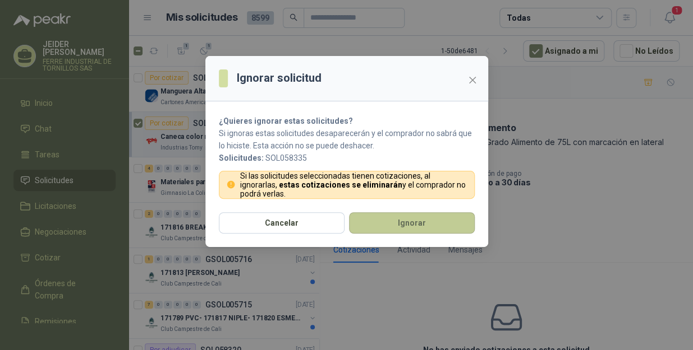
click at [417, 225] on button "Ignorar" at bounding box center [412, 223] width 126 height 21
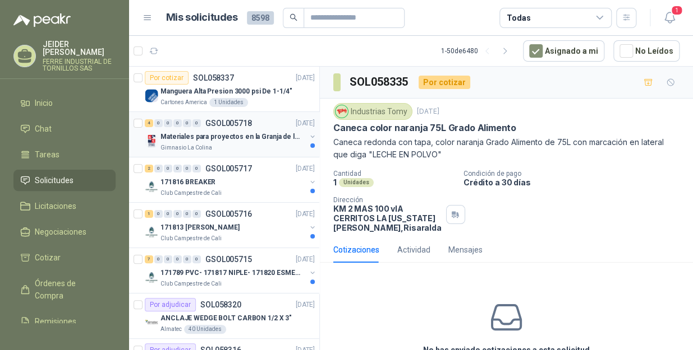
click at [241, 141] on p "Materiales para proyectos en la Granja de la UI" at bounding box center [230, 137] width 140 height 11
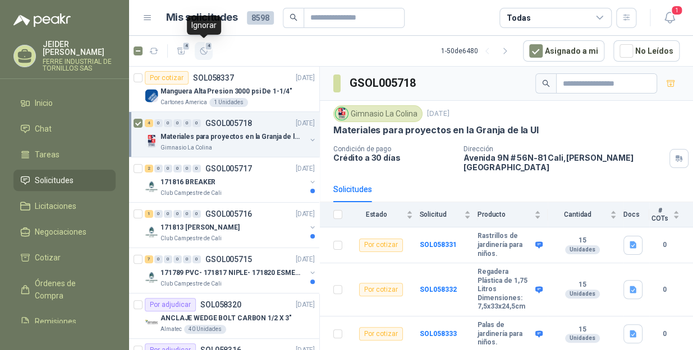
click at [202, 56] on button "4" at bounding box center [204, 51] width 18 height 18
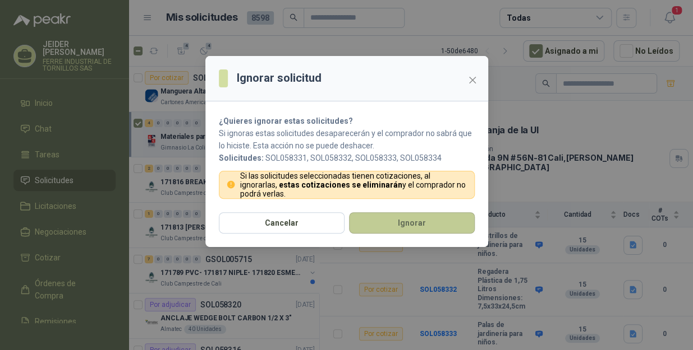
click at [399, 219] on button "Ignorar" at bounding box center [412, 223] width 126 height 21
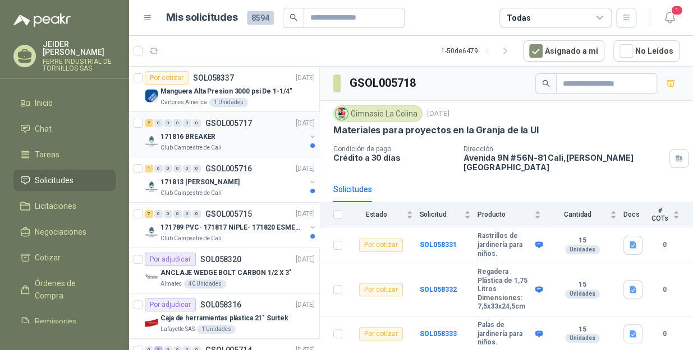
click at [245, 142] on div "171816 BREAKER" at bounding box center [232, 136] width 145 height 13
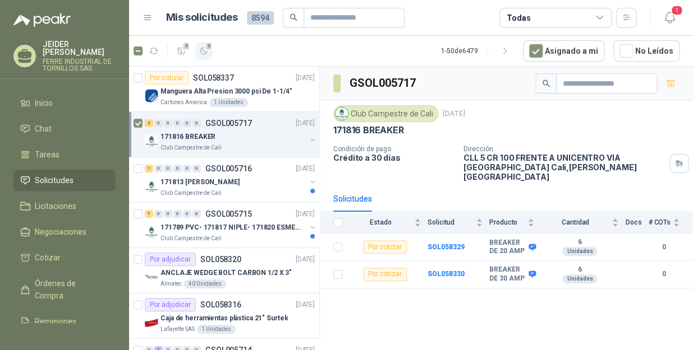
click at [202, 49] on icon "button" at bounding box center [204, 52] width 10 height 10
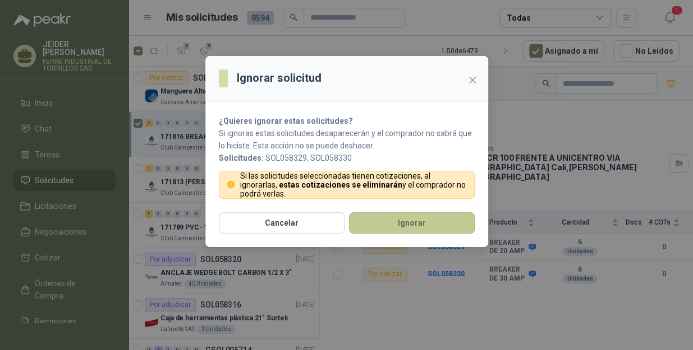
click at [400, 222] on button "Ignorar" at bounding box center [412, 223] width 126 height 21
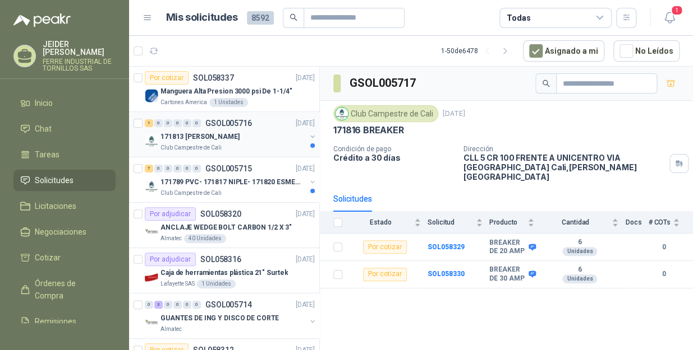
click at [231, 127] on p "GSOL005716" at bounding box center [228, 123] width 47 height 8
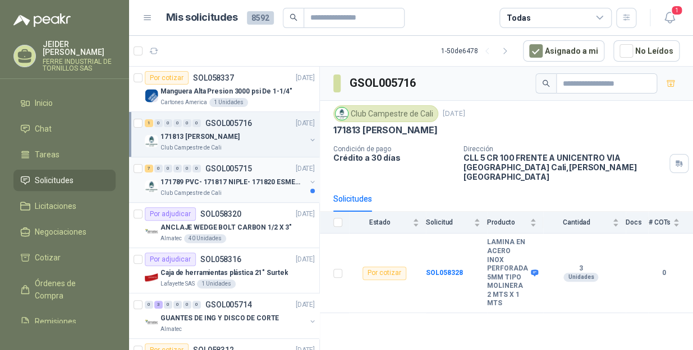
click at [174, 180] on p "171789 PVC- 171817 NIPLE- 171820 ESMERIL" at bounding box center [230, 182] width 140 height 11
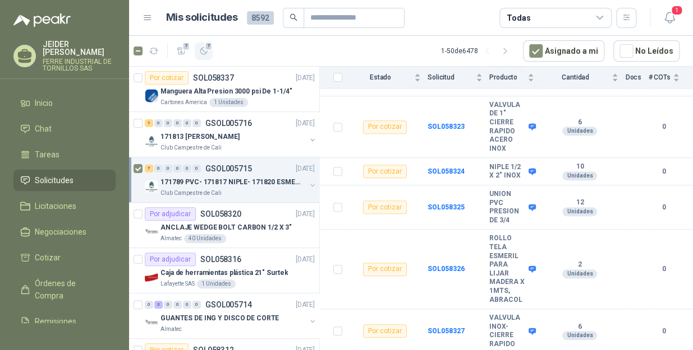
click at [206, 46] on span "7" at bounding box center [209, 45] width 8 height 9
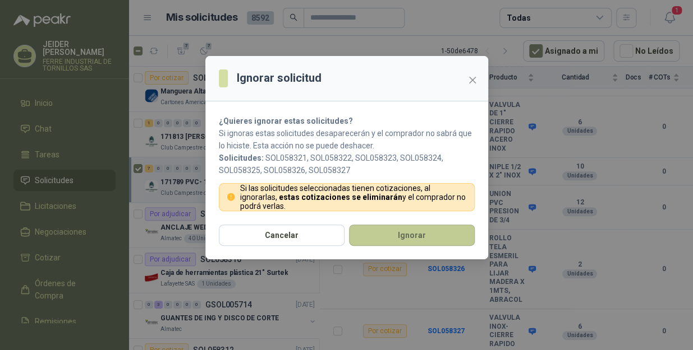
click at [370, 227] on button "Ignorar" at bounding box center [412, 235] width 126 height 21
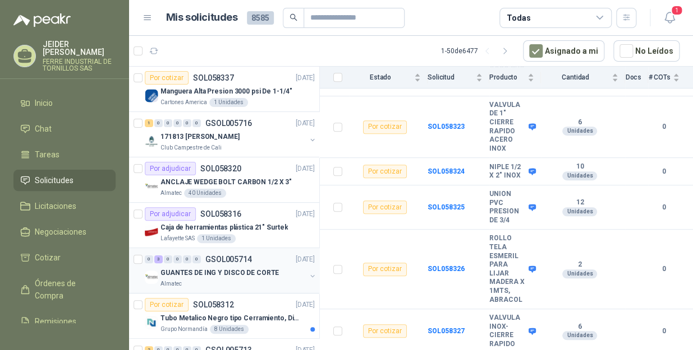
click at [224, 279] on div "GUANTES DE ING Y DISCO DE CORTE" at bounding box center [232, 272] width 145 height 13
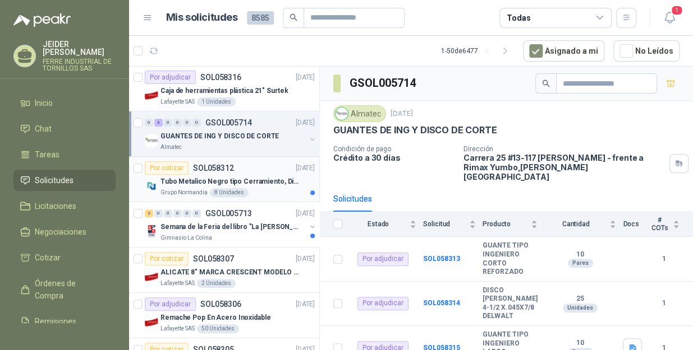
scroll to position [153, 0]
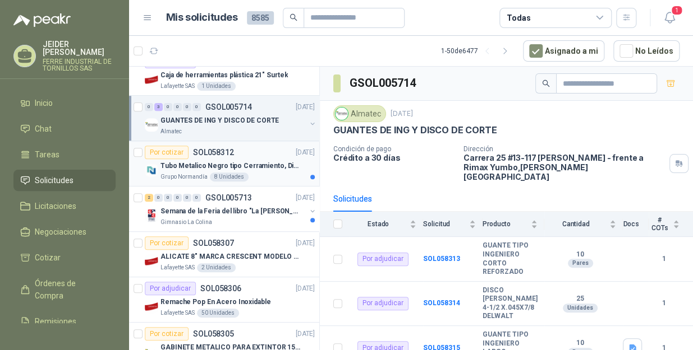
click at [177, 165] on p "Tubo Metalico Negro tipo Cerramiento, Diametro 1-1/2", Espesor 2mm, Longitud 6m" at bounding box center [230, 166] width 140 height 11
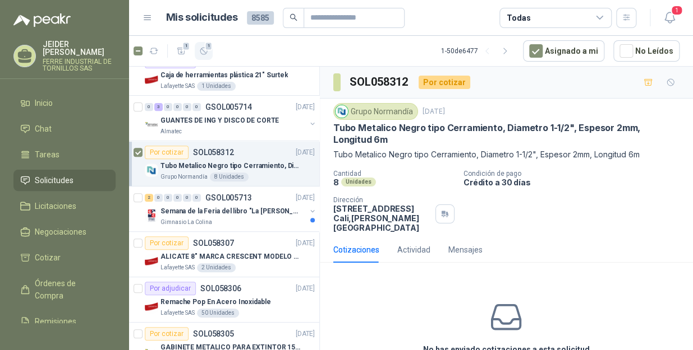
click at [200, 53] on icon "button" at bounding box center [204, 52] width 10 height 10
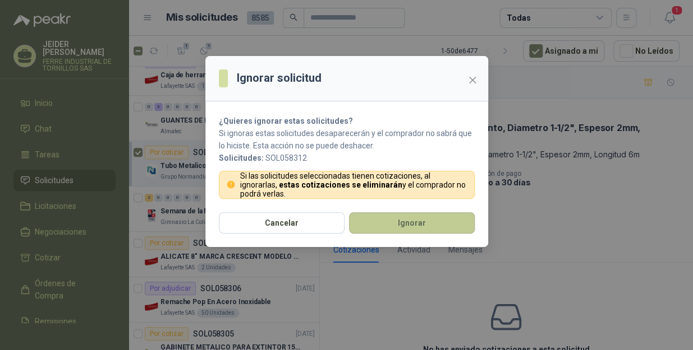
click at [384, 222] on button "Ignorar" at bounding box center [412, 223] width 126 height 21
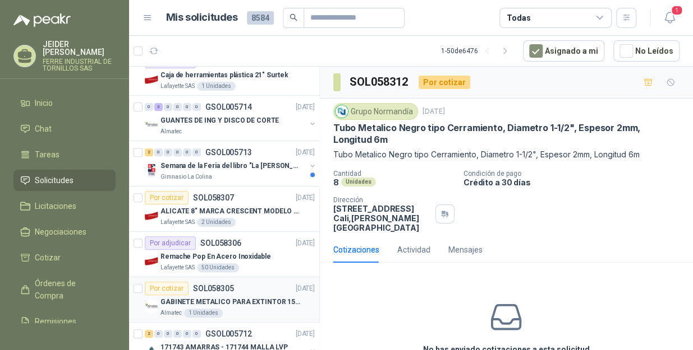
click at [274, 309] on div "Almatec 1 Unidades" at bounding box center [237, 313] width 154 height 9
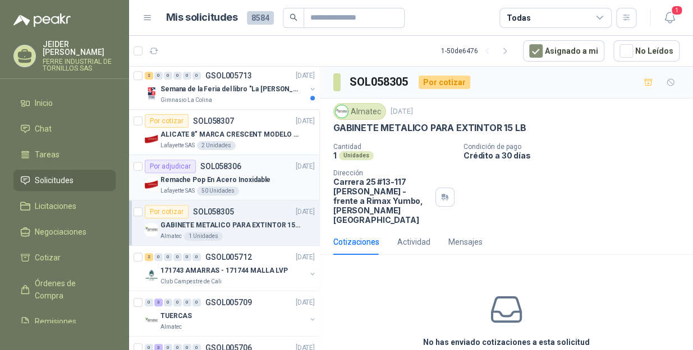
scroll to position [255, 0]
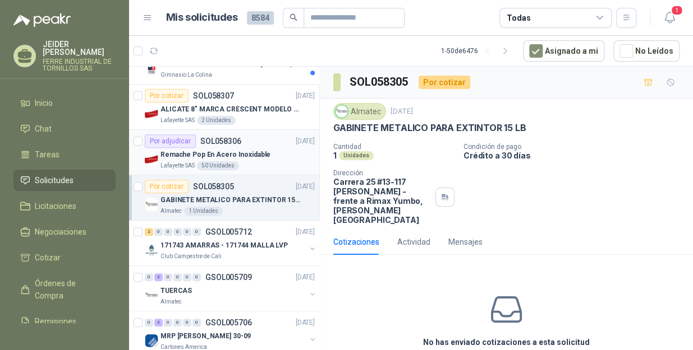
click at [207, 247] on p "171743 AMARRAS - 171744 MALLA LVP" at bounding box center [223, 246] width 127 height 11
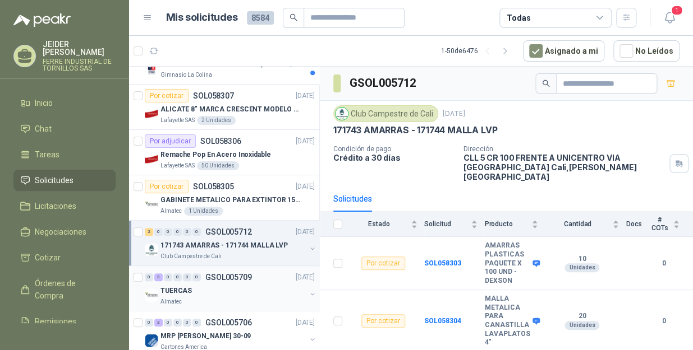
click at [238, 287] on div "TUERCAS" at bounding box center [232, 290] width 145 height 13
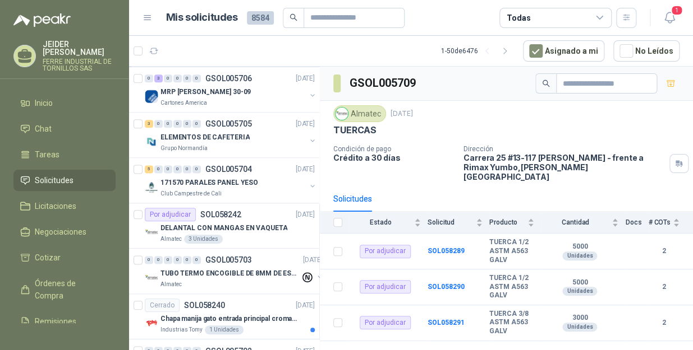
scroll to position [510, 0]
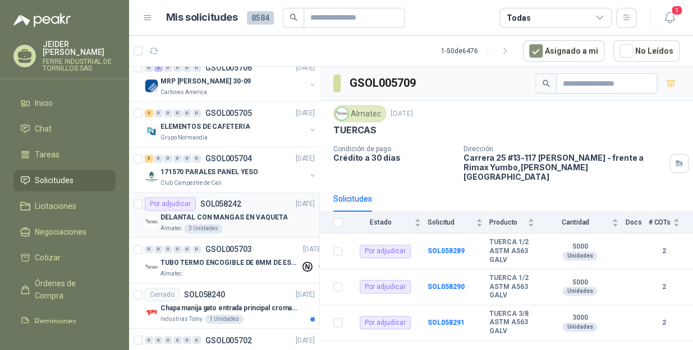
click at [274, 220] on p "DELANTAL CON MANGAS EN VAQUETA" at bounding box center [223, 218] width 127 height 11
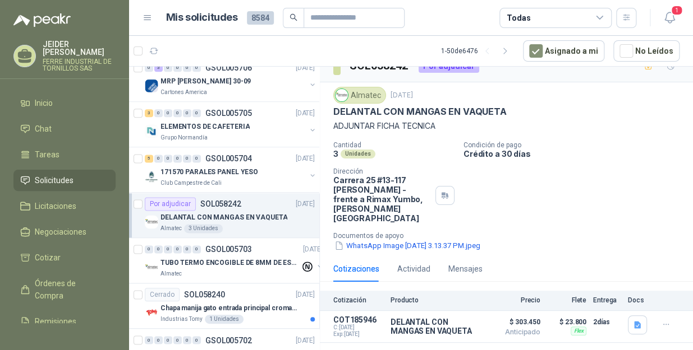
scroll to position [25, 0]
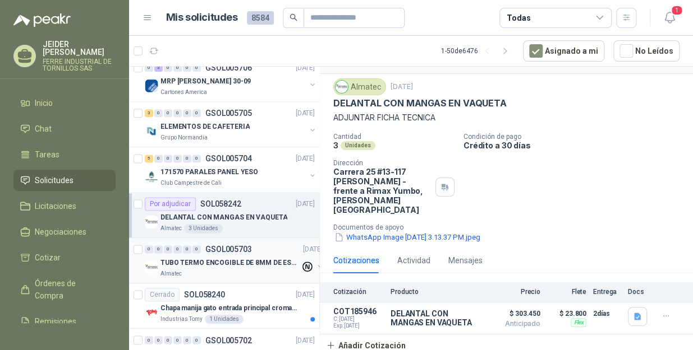
click at [236, 264] on p "TUBO TERMO ENCOGIBLE DE 8MM DE ESPESOR X 5CMS" at bounding box center [230, 263] width 140 height 11
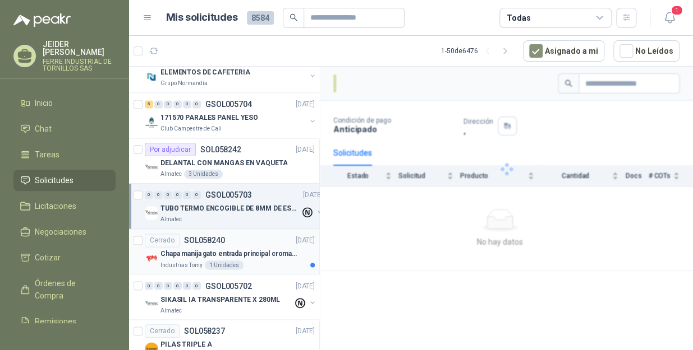
scroll to position [611, 0]
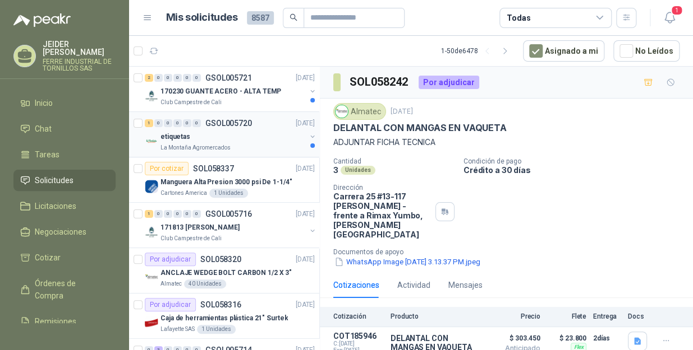
click at [220, 135] on div "etiquetas" at bounding box center [232, 136] width 145 height 13
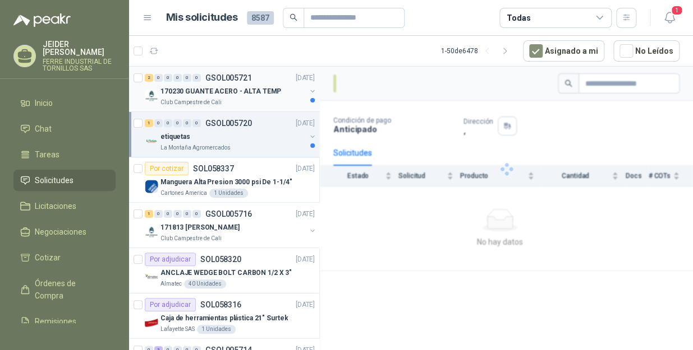
click at [259, 105] on div "Club Campestre de Cali" at bounding box center [232, 102] width 145 height 9
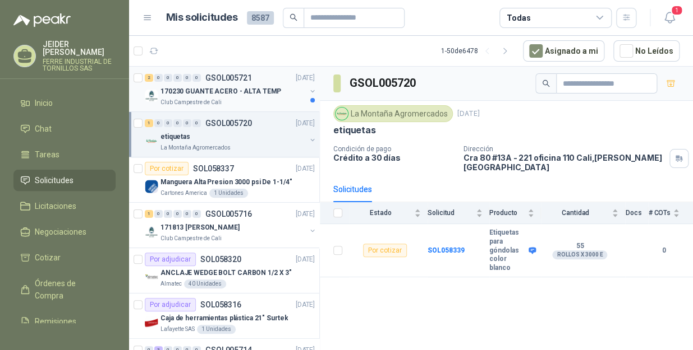
click at [259, 107] on div "Club Campestre de Cali" at bounding box center [232, 102] width 145 height 9
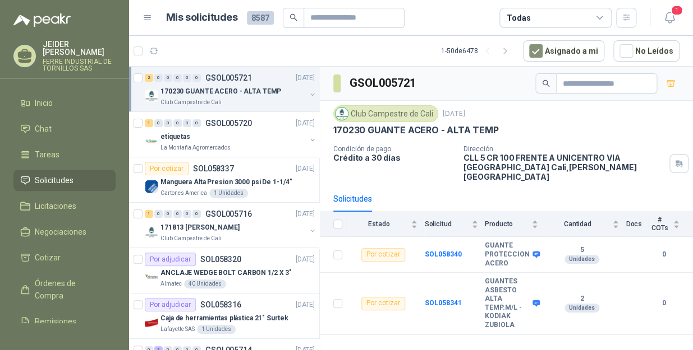
click at [263, 95] on div "170230 GUANTE ACERO - ALTA TEMP" at bounding box center [232, 91] width 145 height 13
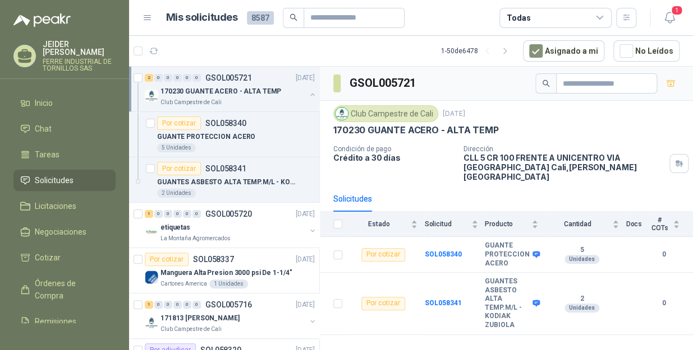
click at [228, 102] on div "Club Campestre de Cali" at bounding box center [232, 102] width 145 height 9
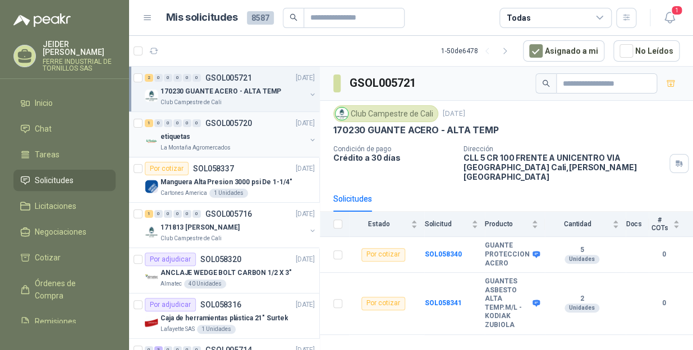
click at [248, 146] on div "La Montaña Agromercados" at bounding box center [232, 148] width 145 height 9
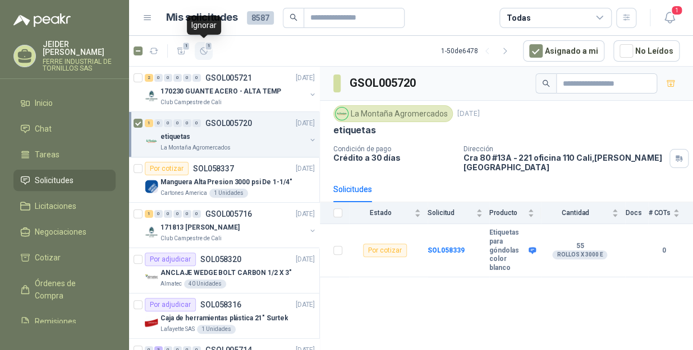
click at [201, 50] on icon "button" at bounding box center [204, 52] width 10 height 10
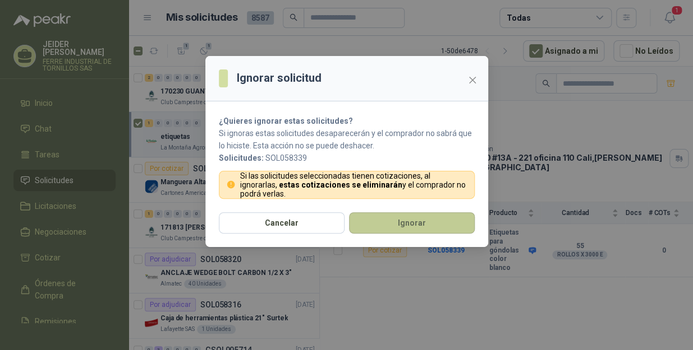
click at [414, 223] on button "Ignorar" at bounding box center [412, 223] width 126 height 21
